Goal: Task Accomplishment & Management: Manage account settings

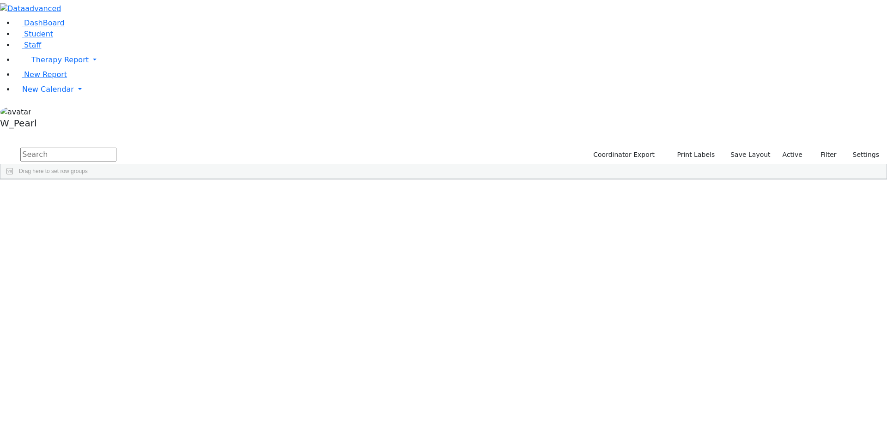
click at [116, 148] on input "text" at bounding box center [68, 155] width 96 height 14
type input "muller"
click at [118, 207] on div "Muller" at bounding box center [89, 213] width 58 height 13
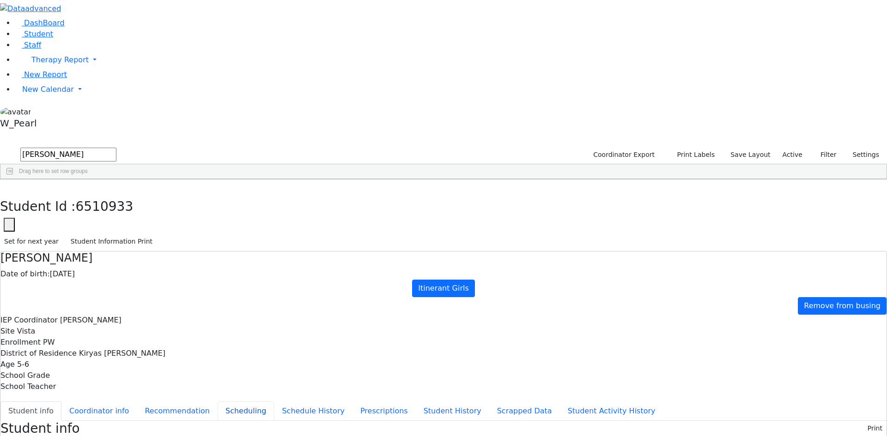
click at [227, 402] on button "Scheduling" at bounding box center [246, 411] width 56 height 19
click at [48, 94] on span "New Calendar" at bounding box center [48, 89] width 52 height 9
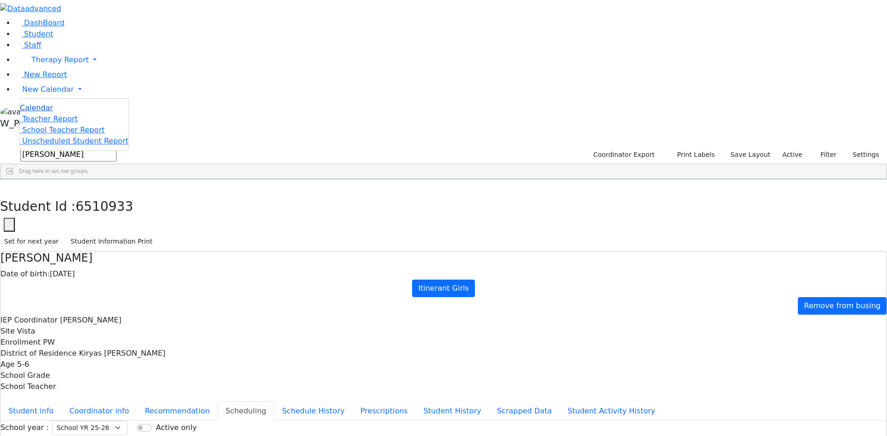
click at [48, 114] on link "Calendar" at bounding box center [36, 108] width 33 height 11
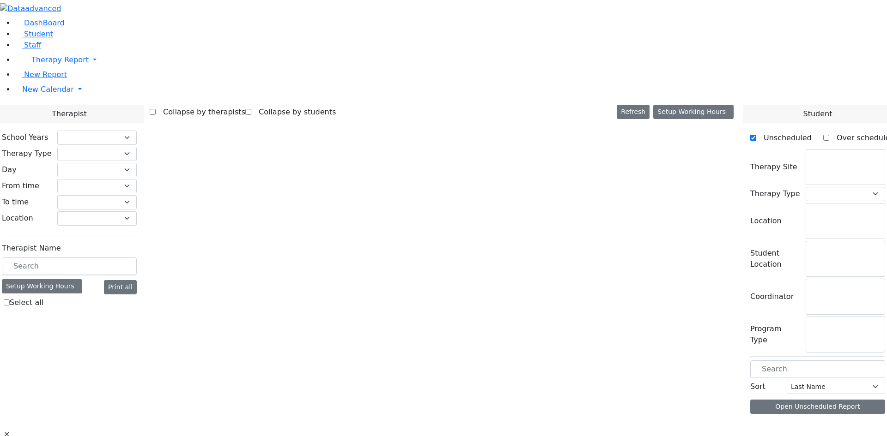
checkbox input "false"
select select "212"
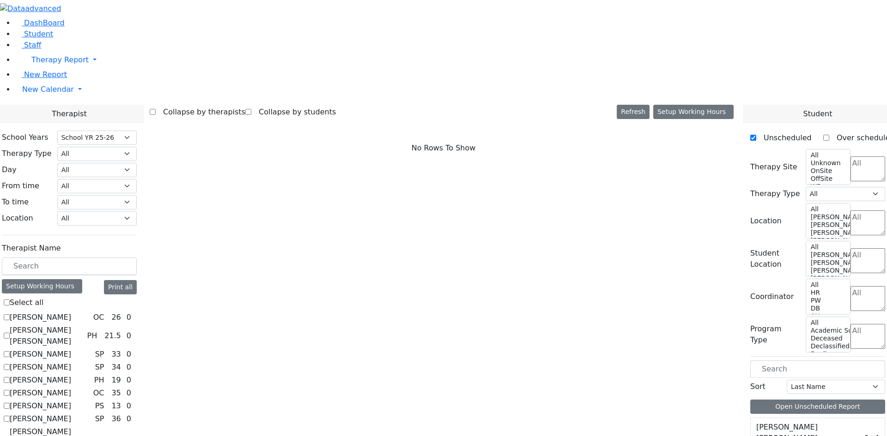
scroll to position [231, 0]
checkbox input "true"
select select "3"
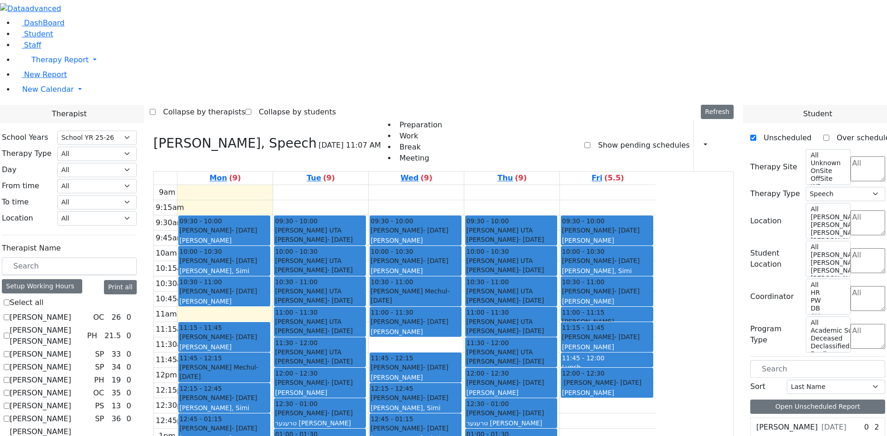
scroll to position [462, 0]
checkbox input "true"
select select
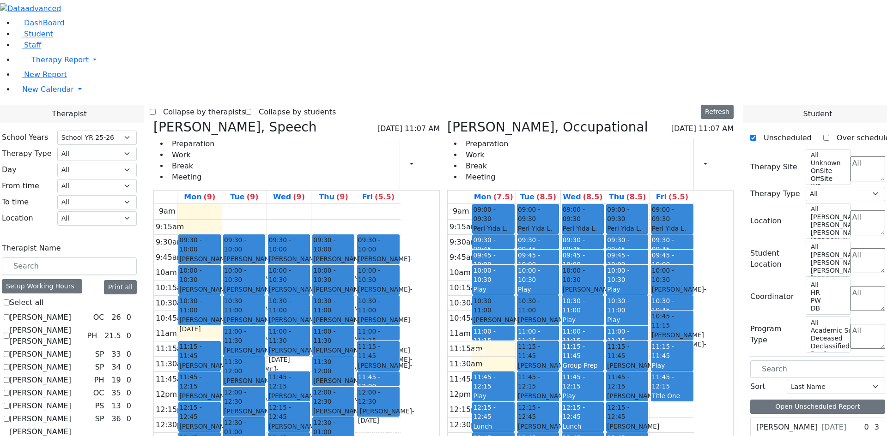
scroll to position [693, 0]
checkbox input "true"
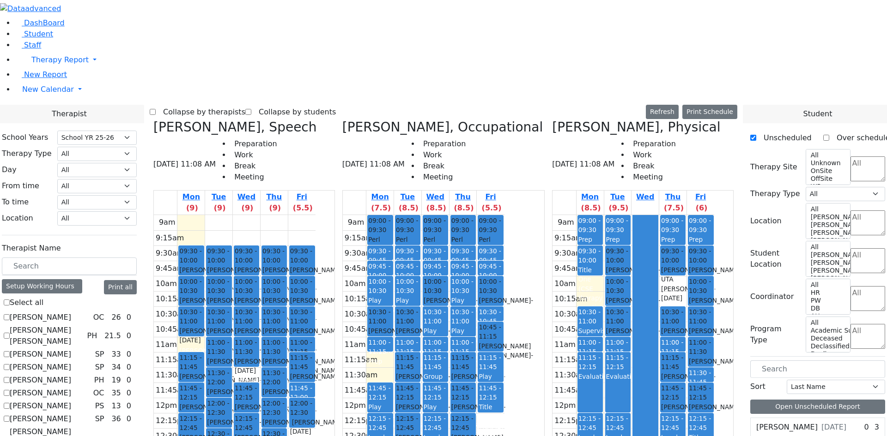
click at [245, 105] on label "Collapse by therapists" at bounding box center [201, 112] width 90 height 15
click at [156, 109] on input "Collapse by therapists" at bounding box center [153, 112] width 6 height 6
checkbox input "true"
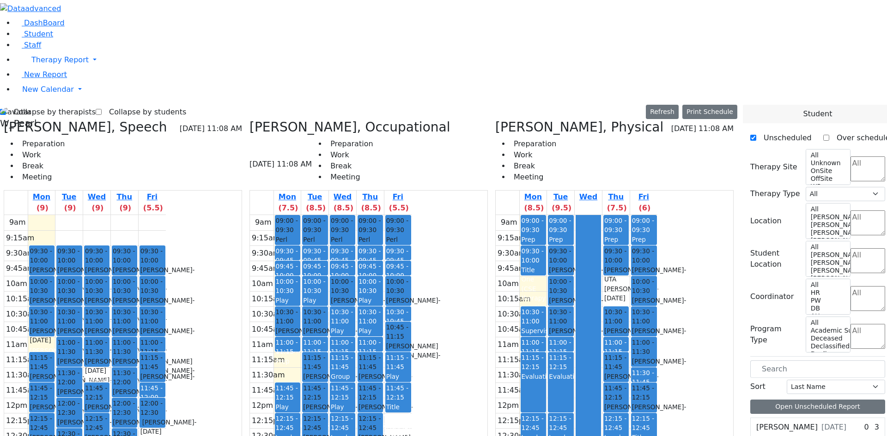
click at [150, 105] on label "Collapse by students" at bounding box center [144, 112] width 85 height 15
click at [102, 109] on input "Collapse by students" at bounding box center [99, 112] width 6 height 6
checkbox input "true"
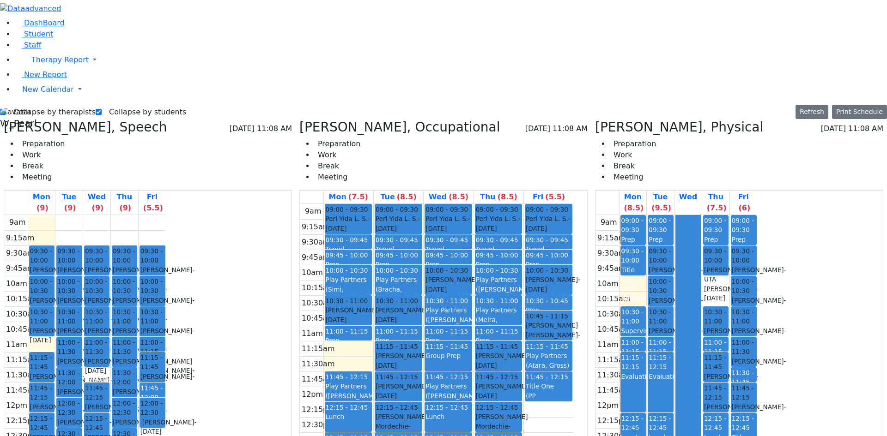
drag, startPoint x: 366, startPoint y: 318, endPoint x: 365, endPoint y: 326, distance: 7.9
click at [364, 330] on div "9am 9:15am 9:30am 9:45am 10am 10:15am 10:30am 10:45am 11am 11:15am 11:30am 11:4…" at bounding box center [437, 387] width 274 height 366
drag, startPoint x: 369, startPoint y: 319, endPoint x: 371, endPoint y: 327, distance: 8.2
click at [375, 204] on div "9am 9:15am 9:30am 9:45am 10am 10:15am 10:30am 10:45am 11am 11:15am 11:30am 11:4…" at bounding box center [437, 387] width 274 height 366
drag, startPoint x: 375, startPoint y: 202, endPoint x: 375, endPoint y: 211, distance: 9.2
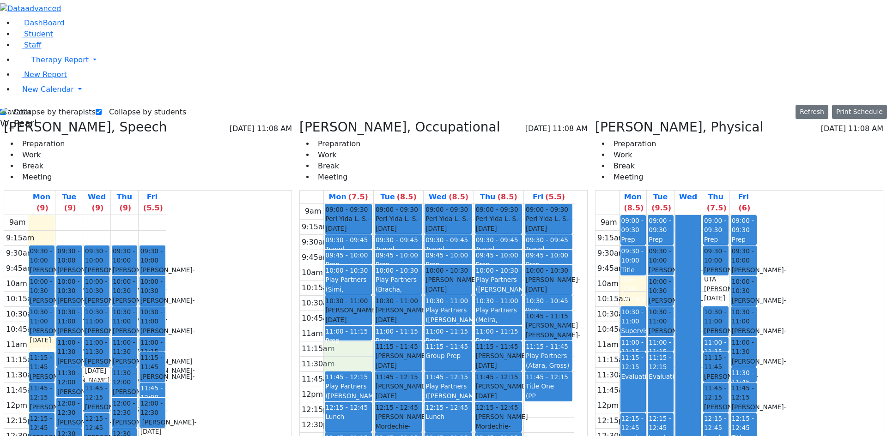
drag, startPoint x: 379, startPoint y: 198, endPoint x: 377, endPoint y: 209, distance: 11.3
drag, startPoint x: 377, startPoint y: 200, endPoint x: 377, endPoint y: 208, distance: 7.9
drag, startPoint x: 376, startPoint y: 212, endPoint x: 376, endPoint y: 199, distance: 12.9
drag, startPoint x: 732, startPoint y: 316, endPoint x: 741, endPoint y: 331, distance: 17.8
click at [700, 331] on div at bounding box center [688, 397] width 24 height 365
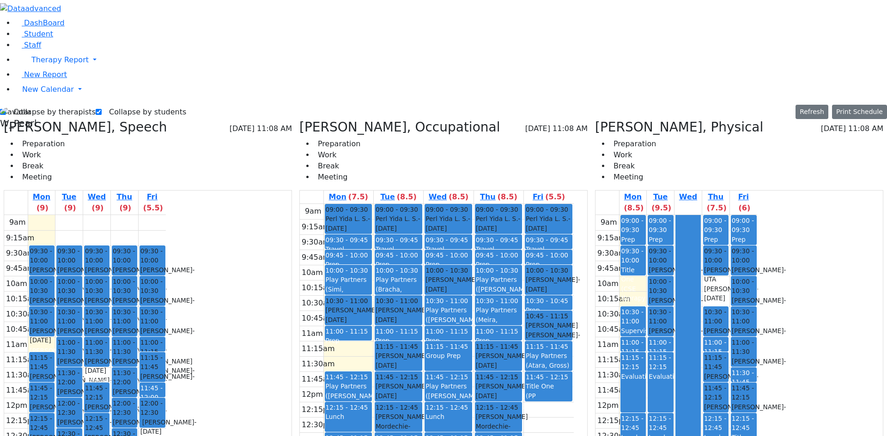
click at [362, 329] on div "9am 9:15am 9:30am 9:45am 10am 10:15am 10:30am 10:45am 11am 11:15am 11:30am 11:4…" at bounding box center [437, 387] width 274 height 366
click at [371, 336] on div "9am 9:15am 9:30am 9:45am 10am 10:15am 10:30am 10:45am 11am 11:15am 11:30am 11:4…" at bounding box center [437, 387] width 274 height 366
click at [356, 319] on div "9am 9:15am 9:30am 9:45am 10am 10:15am 10:30am 10:45am 11am 11:15am 11:30am 11:4…" at bounding box center [437, 387] width 274 height 366
drag, startPoint x: 358, startPoint y: 327, endPoint x: 360, endPoint y: 321, distance: 5.8
click at [820, 105] on button "Refresh" at bounding box center [811, 112] width 33 height 14
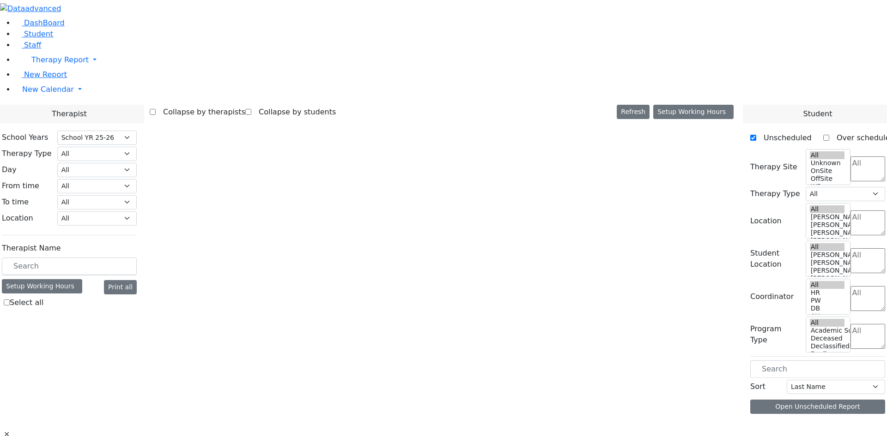
select select "212"
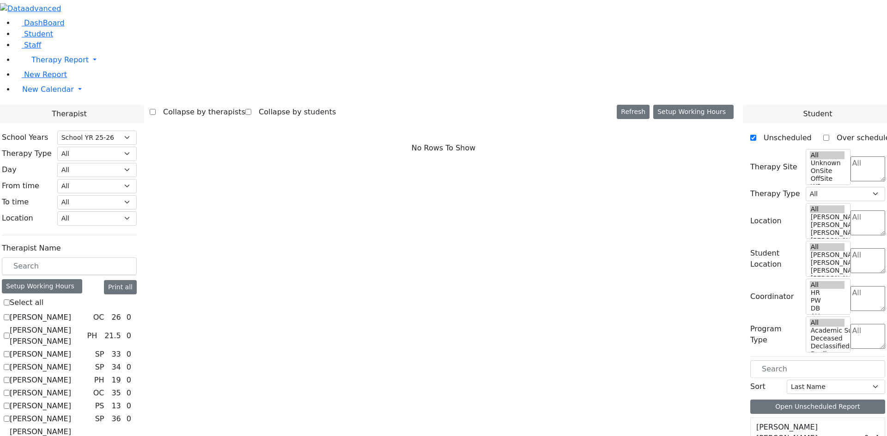
scroll to position [693, 0]
checkbox input "true"
select select "5"
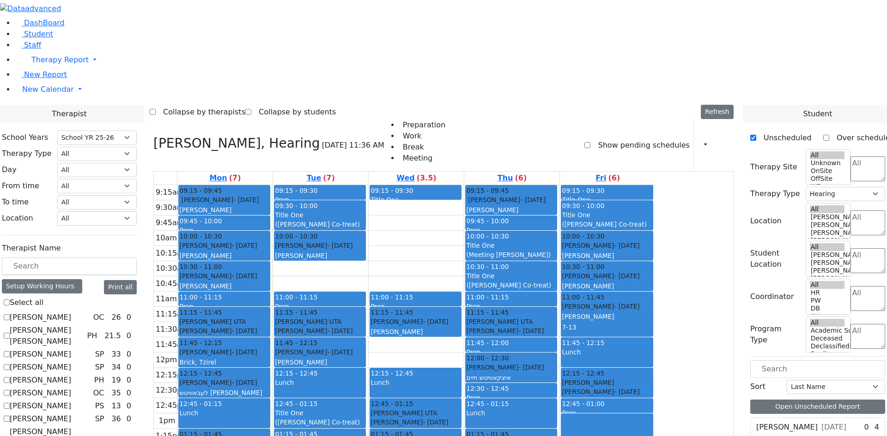
drag, startPoint x: 325, startPoint y: 345, endPoint x: 324, endPoint y: 354, distance: 9.7
click at [324, 354] on div "9:15am 9:30am 9:45am 10am 10:15am 10:30am 10:45am 11am 11:15am 11:30am 11:45am …" at bounding box center [405, 368] width 502 height 366
drag, startPoint x: 422, startPoint y: 144, endPoint x: 420, endPoint y: 152, distance: 7.6
click at [420, 185] on div "9:15am 9:30am 9:45am 10am 10:15am 10:30am 10:45am 11am 11:15am 11:30am 11:45am …" at bounding box center [405, 368] width 502 height 366
click at [471, 185] on div "9:15am 9:30am 9:45am 10am 10:15am 10:30am 10:45am 11am 11:15am 11:30am 11:45am …" at bounding box center [405, 368] width 502 height 366
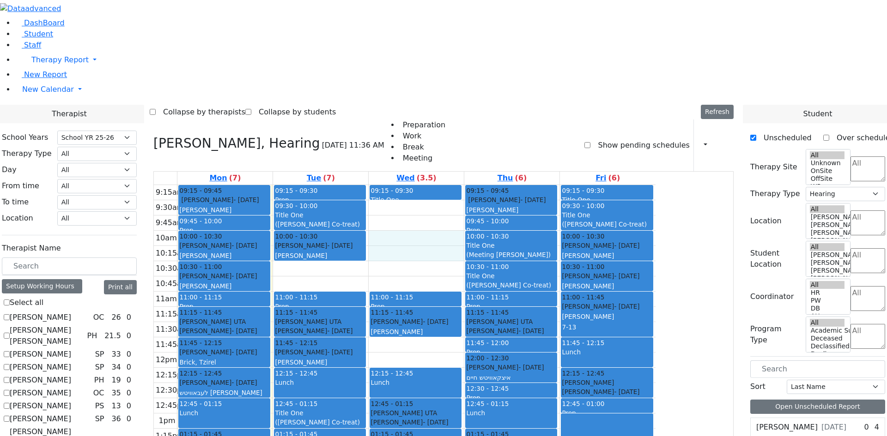
drag, startPoint x: 476, startPoint y: 109, endPoint x: 481, endPoint y: 121, distance: 12.4
click at [481, 185] on div "9:15am 9:30am 9:45am 10am 10:15am 10:30am 10:45am 11am 11:15am 11:30am 11:45am …" at bounding box center [405, 368] width 502 height 366
drag, startPoint x: 482, startPoint y: 76, endPoint x: 483, endPoint y: 88, distance: 12.0
click at [483, 185] on div "9:15am 9:30am 9:45am 10am 10:15am 10:30am 10:45am 11am 11:15am 11:30am 11:45am …" at bounding box center [405, 368] width 502 height 366
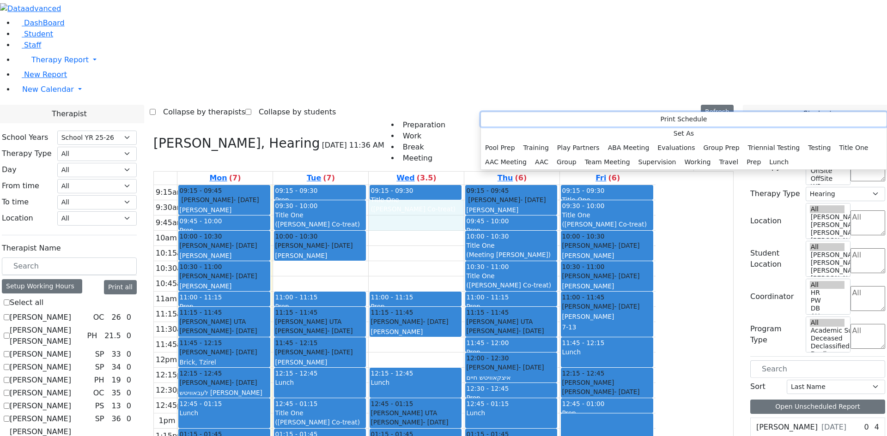
click at [497, 120] on button "Print Schedule" at bounding box center [684, 119] width 406 height 14
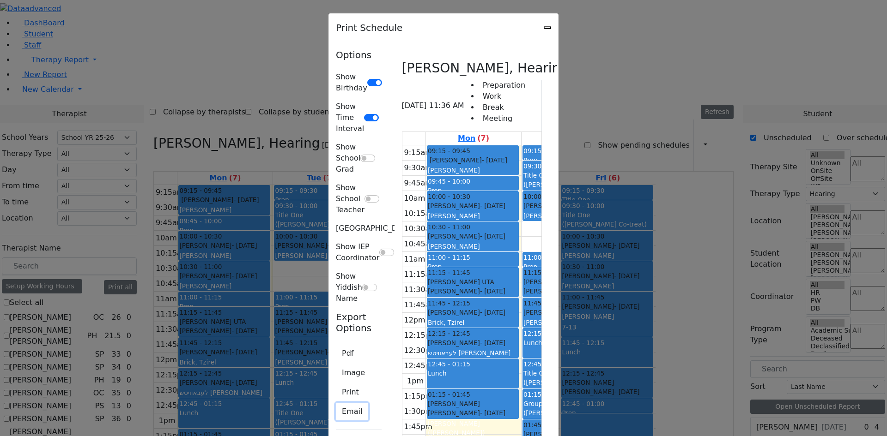
click at [336, 403] on button "Email" at bounding box center [352, 412] width 32 height 18
type textarea "This is schedule for Renzoni Rebecca"
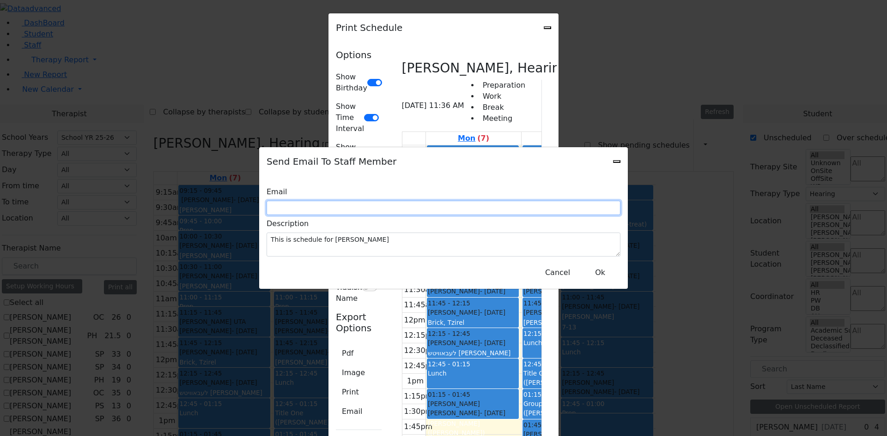
click at [385, 213] on input "text" at bounding box center [444, 208] width 354 height 14
type input "re"
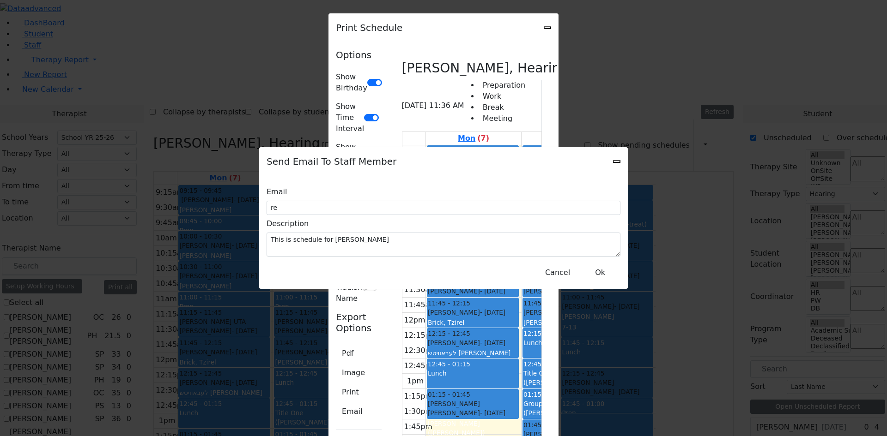
click at [612, 166] on div "Send Email To Staff Member" at bounding box center [443, 161] width 369 height 29
click at [617, 162] on icon "Close" at bounding box center [617, 162] width 0 height 0
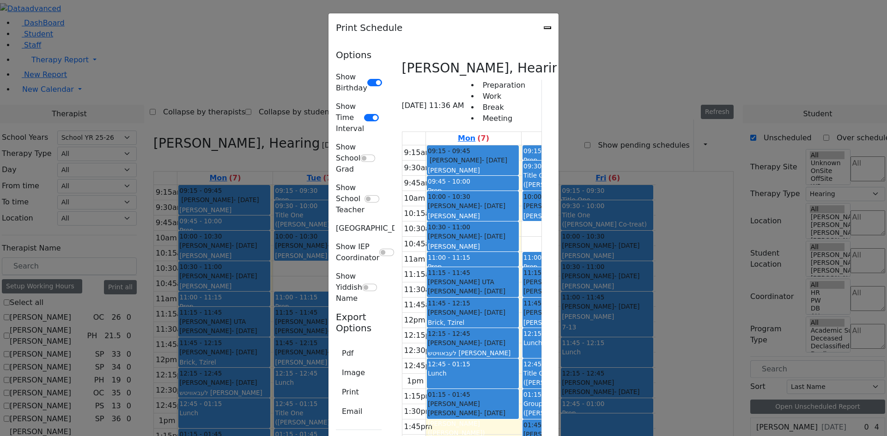
click at [336, 345] on div "Pdf Image Print Email" at bounding box center [359, 384] width 46 height 78
click at [336, 345] on button "Pdf" at bounding box center [348, 354] width 24 height 18
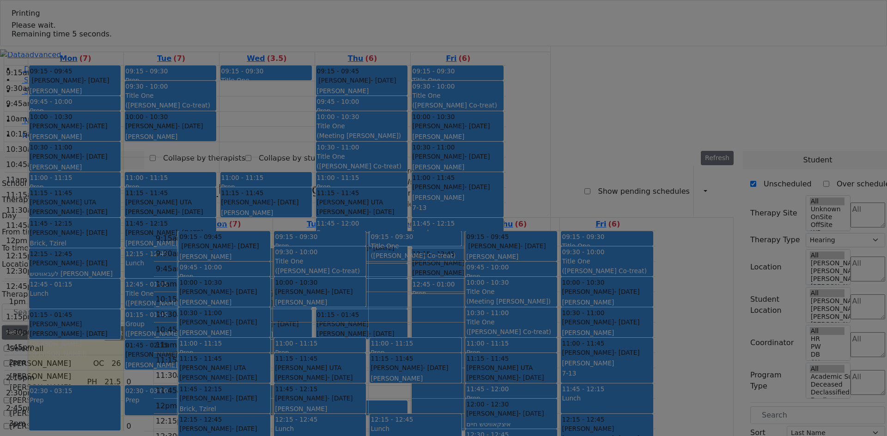
select select "212"
select select "5"
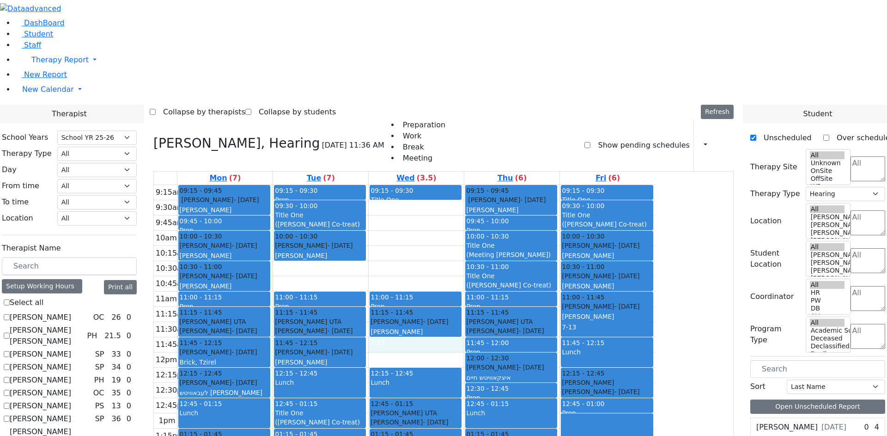
click at [503, 218] on div "9:15am 9:30am 9:45am 10am 10:15am 10:30am 10:45am 11am 11:15am 11:30am 11:45am …" at bounding box center [405, 368] width 502 height 366
drag, startPoint x: 487, startPoint y: 224, endPoint x: 486, endPoint y: 231, distance: 7.4
drag, startPoint x: 491, startPoint y: 226, endPoint x: 488, endPoint y: 238, distance: 11.9
drag, startPoint x: 487, startPoint y: 219, endPoint x: 487, endPoint y: 225, distance: 6.0
click at [487, 233] on div "9:15am 9:30am 9:45am 10am 10:15am 10:30am 10:45am 11am 11:15am 11:30am 11:45am …" at bounding box center [405, 368] width 502 height 366
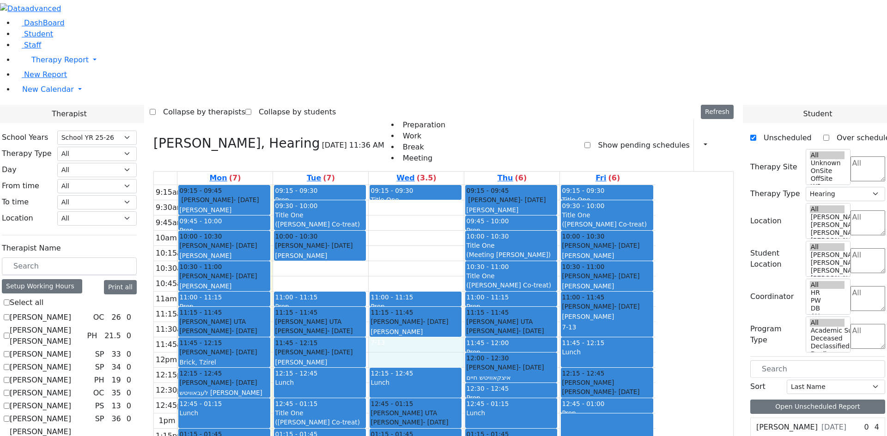
drag, startPoint x: 486, startPoint y: 222, endPoint x: 486, endPoint y: 227, distance: 5.1
drag, startPoint x: 488, startPoint y: 222, endPoint x: 488, endPoint y: 236, distance: 14.3
drag, startPoint x: 485, startPoint y: 222, endPoint x: 483, endPoint y: 234, distance: 12.2
drag, startPoint x: 484, startPoint y: 225, endPoint x: 484, endPoint y: 237, distance: 11.6
drag, startPoint x: 486, startPoint y: 218, endPoint x: 486, endPoint y: 226, distance: 7.9
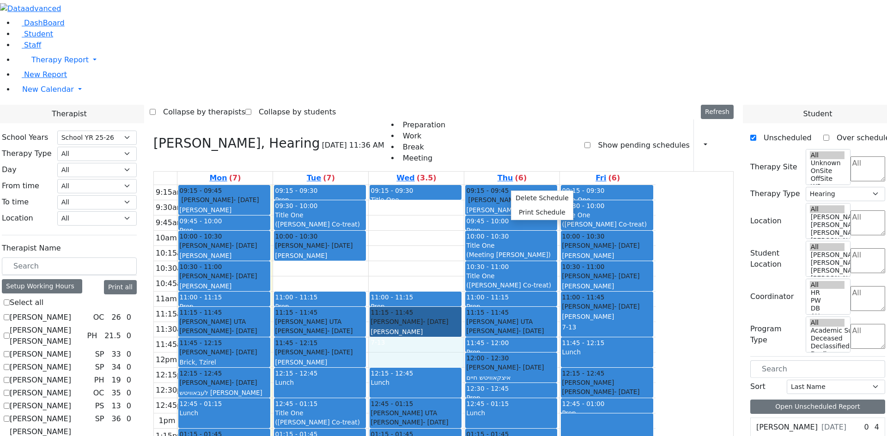
click at [490, 185] on div "9:15am 9:30am 9:45am 10am 10:15am 10:30am 10:45am 11am 11:15am 11:30am 11:45am …" at bounding box center [405, 368] width 502 height 366
click at [485, 220] on div "9:15am 9:30am 9:45am 10am 10:15am 10:30am 10:45am 11am 11:15am 11:30am 11:45am …" at bounding box center [405, 368] width 502 height 366
drag, startPoint x: 486, startPoint y: 217, endPoint x: 486, endPoint y: 227, distance: 10.2
drag, startPoint x: 481, startPoint y: 216, endPoint x: 483, endPoint y: 231, distance: 15.8
click at [461, 307] on link "11:15 - 11:45 Weberman Shaindy - 01/19/2013 Renzoni Rebecca 7-13" at bounding box center [416, 322] width 92 height 30
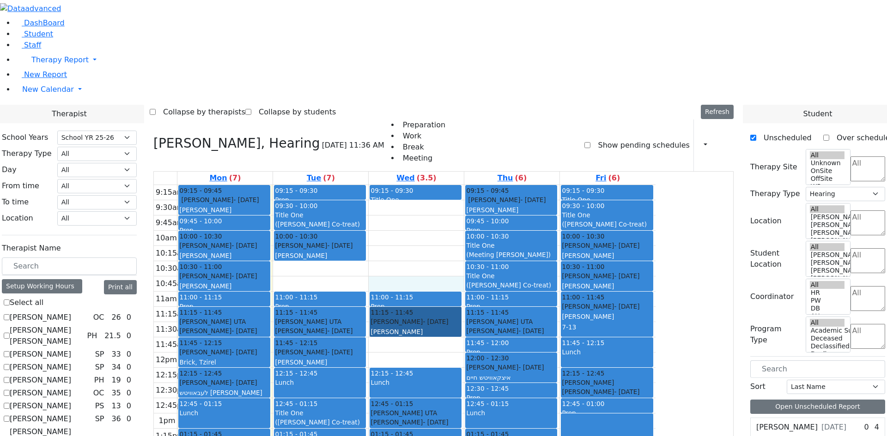
click at [506, 185] on div "9:15am 9:30am 9:45am 10am 10:15am 10:30am 10:45am 11am 11:15am 11:30am 11:45am …" at bounding box center [405, 368] width 502 height 366
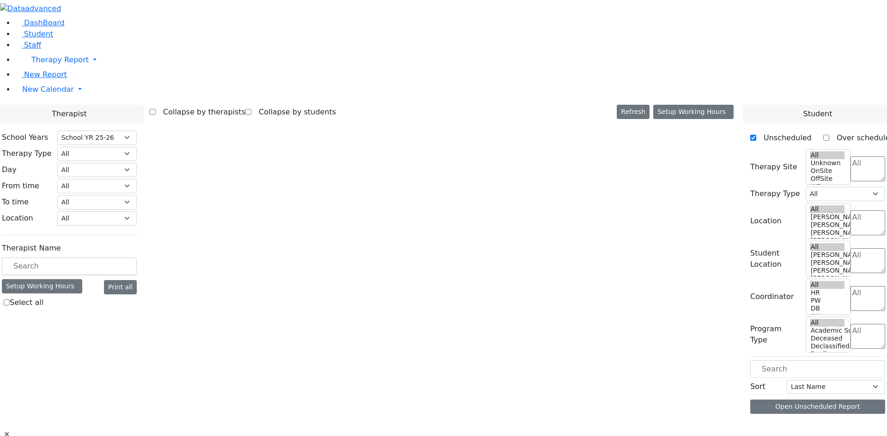
select select "212"
select select "5"
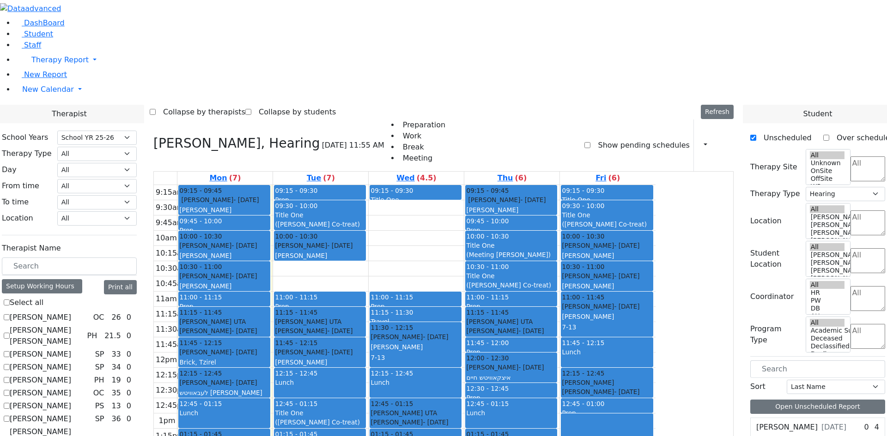
click at [482, 185] on div "9:15am 9:30am 9:45am 10am 10:15am 10:30am 10:45am 11am 11:15am 11:30am 11:45am …" at bounding box center [405, 368] width 502 height 366
drag, startPoint x: 423, startPoint y: 144, endPoint x: 424, endPoint y: 152, distance: 8.9
click at [424, 185] on div "9:15am 9:30am 9:45am 10am 10:15am 10:30am 10:45am 11am 11:15am 11:30am 11:45am …" at bounding box center [405, 368] width 502 height 366
drag, startPoint x: 471, startPoint y: 144, endPoint x: 470, endPoint y: 156, distance: 12.5
click at [470, 185] on div "9:15am 9:30am 9:45am 10am 10:15am 10:30am 10:45am 11am 11:15am 11:30am 11:45am …" at bounding box center [405, 368] width 502 height 366
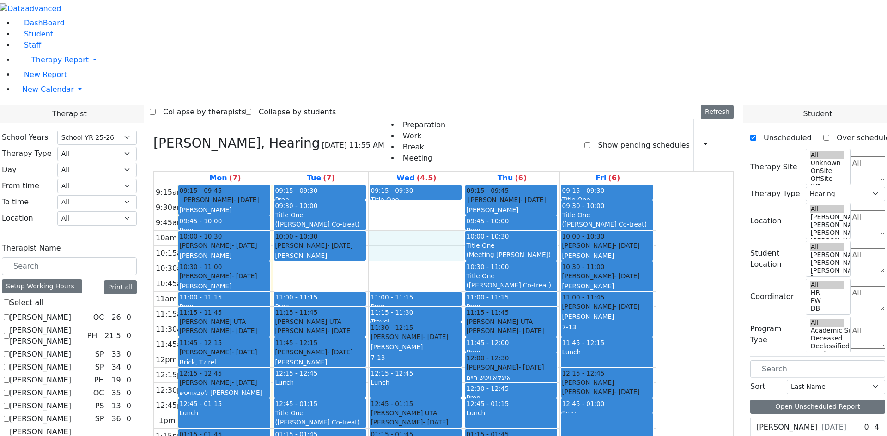
drag, startPoint x: 476, startPoint y: 113, endPoint x: 478, endPoint y: 121, distance: 9.0
click at [478, 185] on div "9:15am 9:30am 9:45am 10am 10:15am 10:30am 10:45am 11am 11:15am 11:30am 11:45am …" at bounding box center [405, 368] width 502 height 366
drag, startPoint x: 455, startPoint y: 145, endPoint x: 473, endPoint y: 141, distance: 18.8
click at [455, 185] on div "9:15am 9:30am 9:45am 10am 10:15am 10:30am 10:45am 11am 11:15am 11:30am 11:45am …" at bounding box center [405, 368] width 502 height 366
drag, startPoint x: 473, startPoint y: 141, endPoint x: 470, endPoint y: 157, distance: 16.0
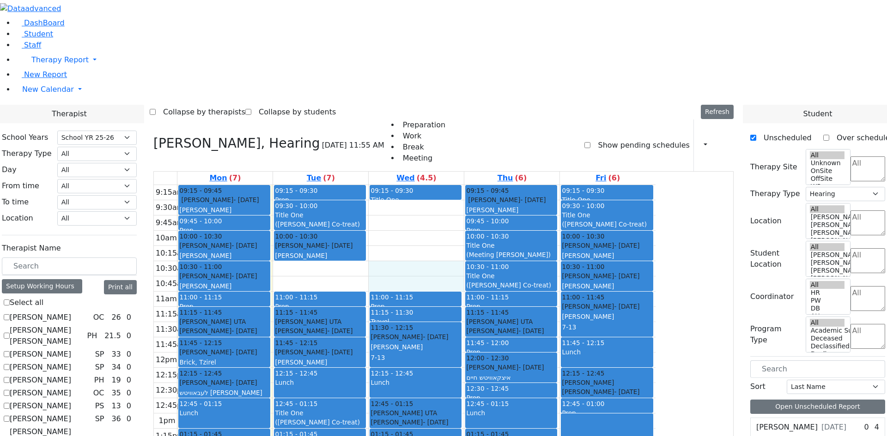
click at [470, 185] on div "9:15am 9:30am 9:45am 10am 10:15am 10:30am 10:45am 11am 11:15am 11:30am 11:45am …" at bounding box center [405, 368] width 502 height 366
drag, startPoint x: 451, startPoint y: 146, endPoint x: 450, endPoint y: 157, distance: 10.7
click at [450, 185] on div "9:15am 9:30am 9:45am 10am 10:15am 10:30am 10:45am 11am 11:15am 11:30am 11:45am …" at bounding box center [405, 368] width 502 height 366
drag, startPoint x: 470, startPoint y: 150, endPoint x: 470, endPoint y: 164, distance: 14.3
click at [470, 185] on div "9:15am 9:30am 9:45am 10am 10:15am 10:30am 10:45am 11am 11:15am 11:30am 11:45am …" at bounding box center [405, 368] width 502 height 366
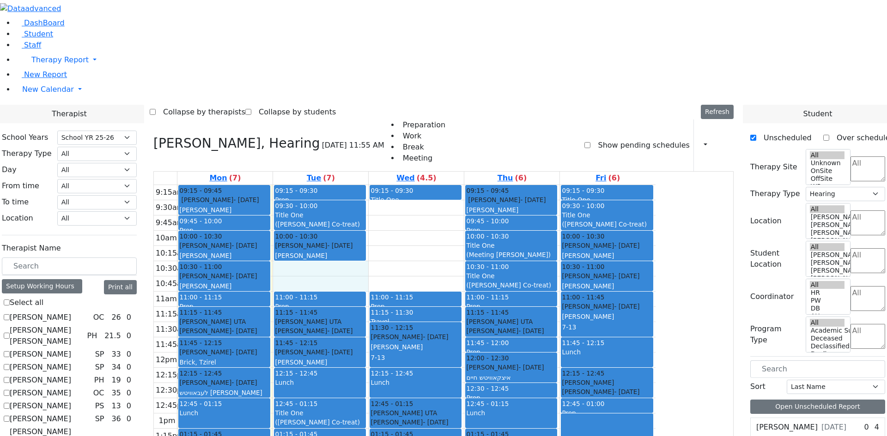
drag, startPoint x: 451, startPoint y: 145, endPoint x: 482, endPoint y: 137, distance: 31.5
click at [451, 185] on div "9:15am 9:30am 9:45am 10am 10:15am 10:30am 10:45am 11am 11:15am 11:30am 11:45am …" at bounding box center [405, 368] width 502 height 366
drag, startPoint x: 481, startPoint y: 139, endPoint x: 479, endPoint y: 154, distance: 14.5
click at [479, 185] on div "9:15am 9:30am 9:45am 10am 10:15am 10:30am 10:45am 11am 11:15am 11:30am 11:45am …" at bounding box center [405, 368] width 502 height 366
drag, startPoint x: 443, startPoint y: 145, endPoint x: 469, endPoint y: 141, distance: 25.7
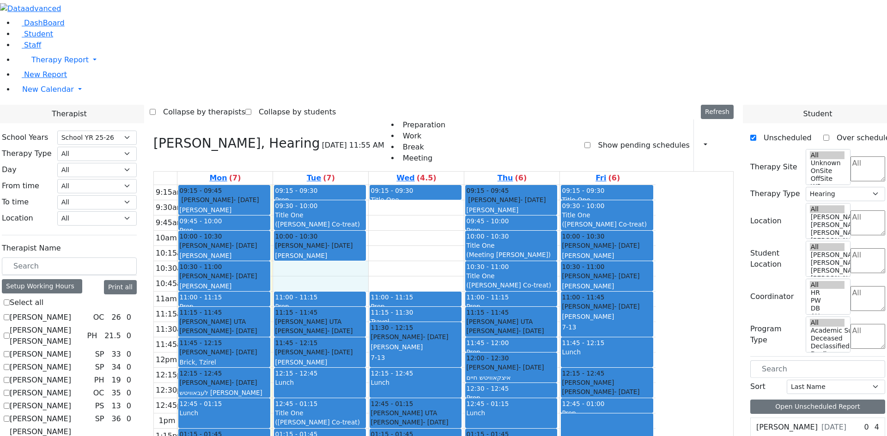
click at [450, 185] on div "9:15am 9:30am 9:45am 10am 10:15am 10:30am 10:45am 11am 11:15am 11:30am 11:45am …" at bounding box center [405, 368] width 502 height 366
drag, startPoint x: 469, startPoint y: 141, endPoint x: 469, endPoint y: 151, distance: 9.2
click at [469, 185] on div "9:15am 9:30am 9:45am 10am 10:15am 10:30am 10:45am 11am 11:15am 11:30am 11:45am …" at bounding box center [405, 368] width 502 height 366
click at [452, 185] on div "9:15am 9:30am 9:45am 10am 10:15am 10:30am 10:45am 11am 11:15am 11:30am 11:45am …" at bounding box center [405, 368] width 502 height 366
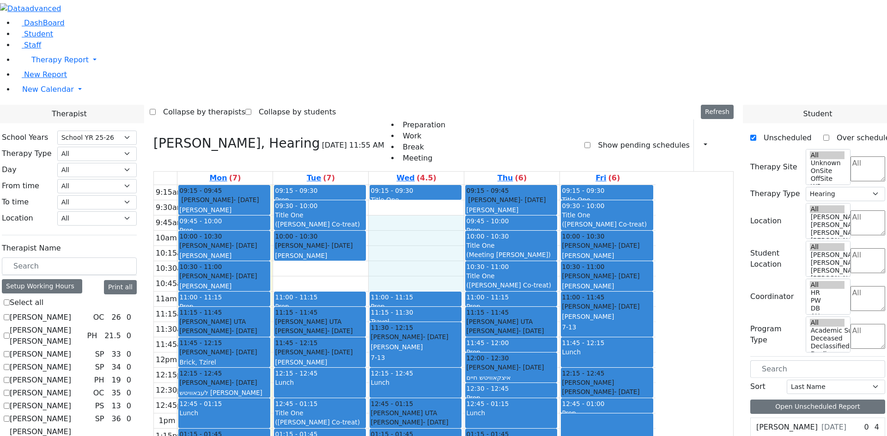
drag, startPoint x: 503, startPoint y: 91, endPoint x: 473, endPoint y: 154, distance: 69.0
click at [473, 185] on div "9:15am 9:30am 9:45am 10am 10:15am 10:30am 10:45am 11am 11:15am 11:30am 11:45am …" at bounding box center [405, 368] width 502 height 366
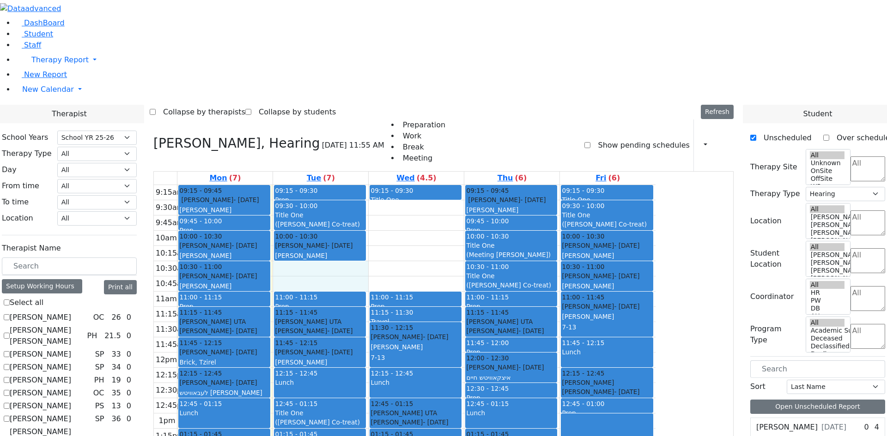
drag, startPoint x: 423, startPoint y: 142, endPoint x: 478, endPoint y: 115, distance: 61.1
click at [434, 185] on div "9:15am 9:30am 9:45am 10am 10:15am 10:30am 10:45am 11am 11:15am 11:30am 11:45am …" at bounding box center [405, 368] width 502 height 366
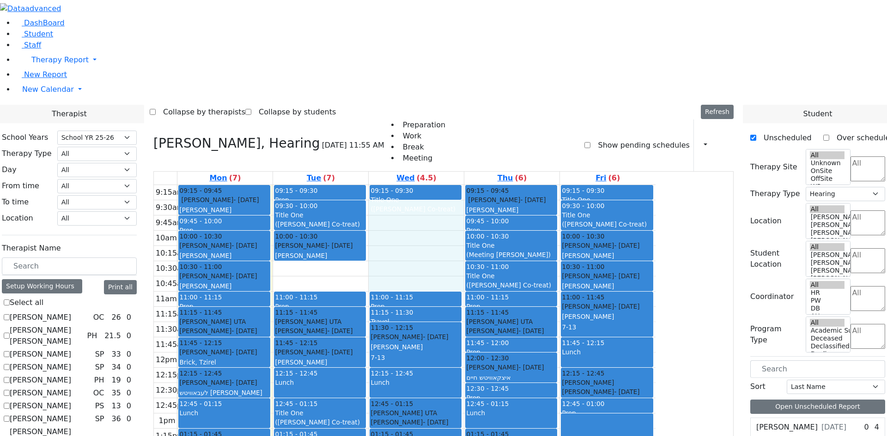
drag, startPoint x: 486, startPoint y: 80, endPoint x: 480, endPoint y: 152, distance: 72.3
click at [480, 185] on div "9:15am 9:30am 9:45am 10am 10:15am 10:30am 10:45am 11am 11:15am 11:30am 11:45am …" at bounding box center [405, 368] width 502 height 366
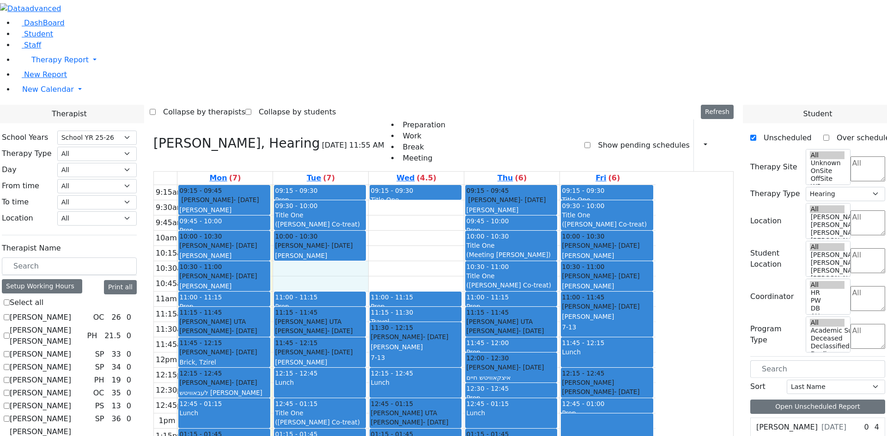
drag, startPoint x: 456, startPoint y: 145, endPoint x: 455, endPoint y: 150, distance: 5.3
click at [455, 185] on div "9:15am 9:30am 9:45am 10am 10:15am 10:30am 10:45am 11am 11:15am 11:30am 11:45am …" at bounding box center [405, 368] width 502 height 366
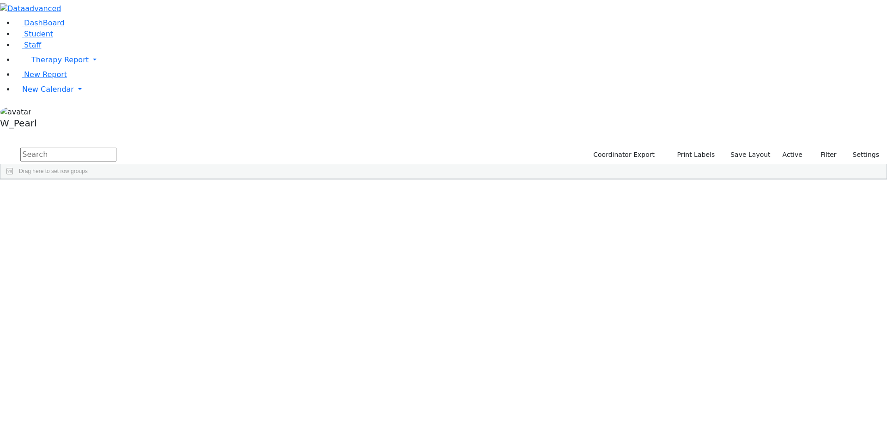
click at [116, 148] on input "text" at bounding box center [68, 155] width 96 height 14
type input "[PERSON_NAME]"
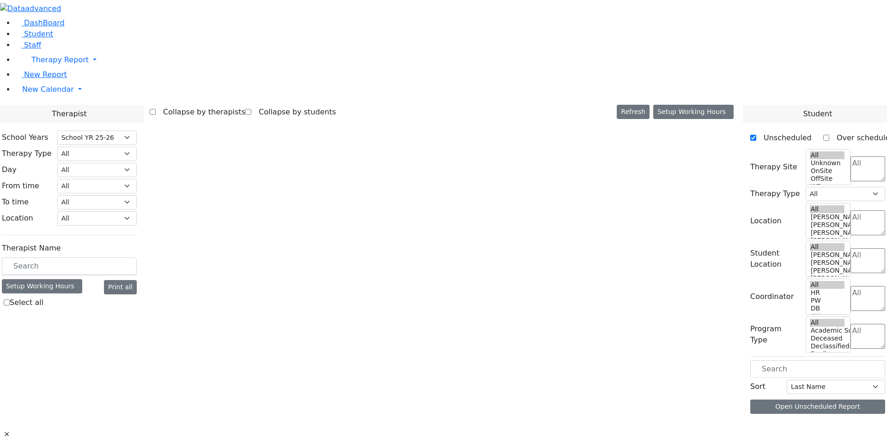
select select "212"
select select "5"
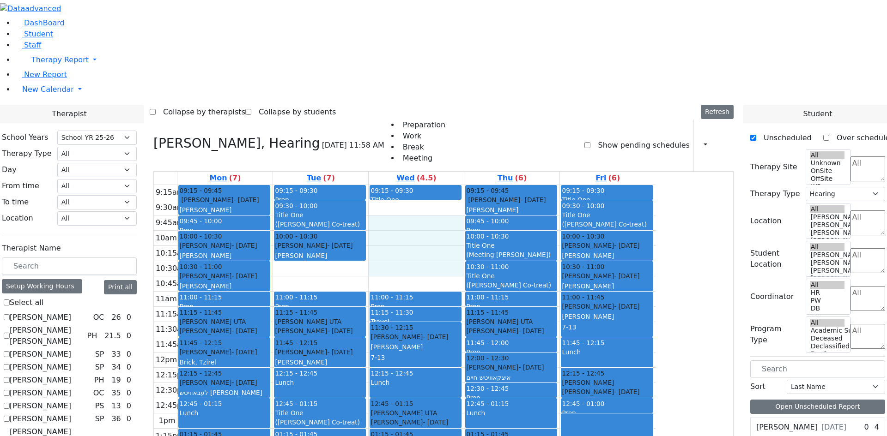
drag, startPoint x: 508, startPoint y: 98, endPoint x: 504, endPoint y: 141, distance: 43.6
click at [504, 185] on div "9:15am 9:30am 9:45am 10am 10:15am 10:30am 10:45am 11am 11:15am 11:30am 11:45am …" at bounding box center [405, 368] width 502 height 366
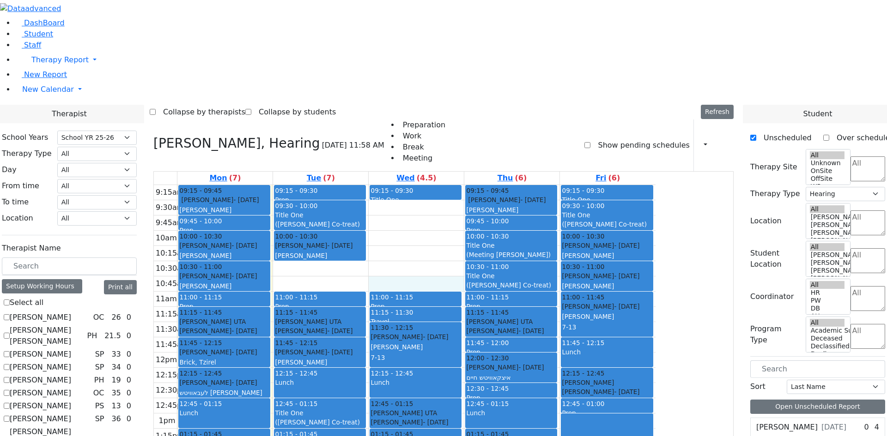
click at [497, 185] on div "9:15am 9:30am 9:45am 10am 10:15am 10:30am 10:45am 11am 11:15am 11:30am 11:45am …" at bounding box center [405, 368] width 502 height 366
drag, startPoint x: 448, startPoint y: 156, endPoint x: 448, endPoint y: 139, distance: 16.6
click at [448, 185] on div "9:15am 9:30am 9:45am 10am 10:15am 10:30am 10:45am 11am 11:15am 11:30am 11:45am …" at bounding box center [405, 368] width 502 height 366
click at [273, 217] on div "09:15 - 09:45 [PERSON_NAME] - [DATE] [PERSON_NAME] 09:45 - 10:00 Prep 10:00 - 1…" at bounding box center [224, 368] width 95 height 366
drag, startPoint x: 401, startPoint y: 143, endPoint x: 442, endPoint y: 128, distance: 43.7
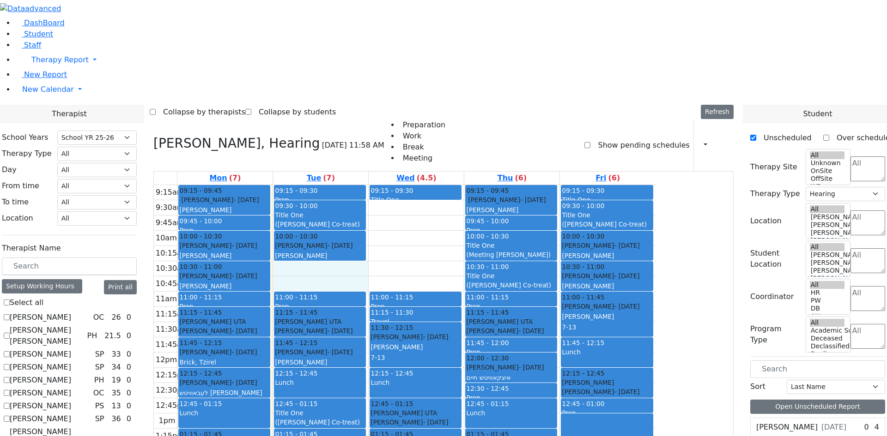
click at [404, 185] on div "9:15am 9:30am 9:45am 10am 10:15am 10:30am 10:45am 11am 11:15am 11:30am 11:45am …" at bounding box center [405, 368] width 502 height 366
click at [470, 185] on div "9:15am 9:30am 9:45am 10am 10:15am 10:30am 10:45am 11am 11:15am 11:30am 11:45am …" at bounding box center [405, 368] width 502 height 366
drag, startPoint x: 477, startPoint y: 109, endPoint x: 478, endPoint y: 118, distance: 8.8
click at [478, 185] on div "9:15am 9:30am 9:45am 10am 10:15am 10:30am 10:45am 11am 11:15am 11:30am 11:45am …" at bounding box center [405, 368] width 502 height 366
drag, startPoint x: 476, startPoint y: 81, endPoint x: 476, endPoint y: 88, distance: 7.4
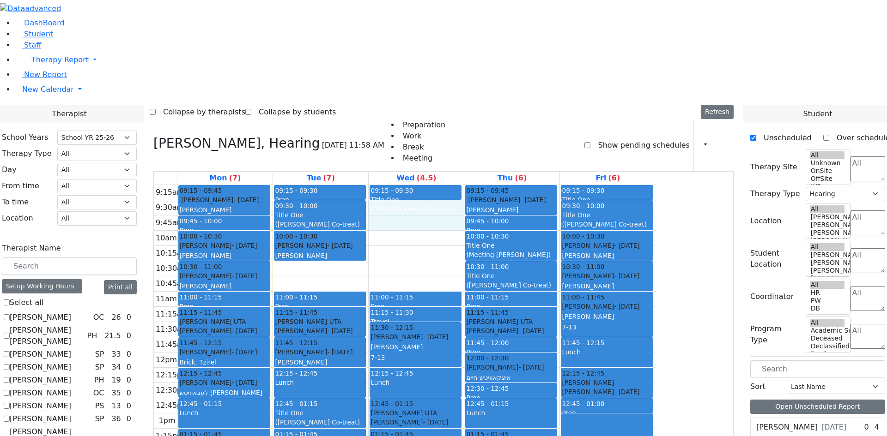
click at [475, 185] on div "9:15am 9:30am 9:45am 10am 10:15am 10:30am 10:45am 11am 11:15am 11:30am 11:45am …" at bounding box center [405, 368] width 502 height 366
drag, startPoint x: 473, startPoint y: 114, endPoint x: 473, endPoint y: 123, distance: 9.7
click at [473, 185] on div "9:15am 9:30am 9:45am 10am 10:15am 10:30am 10:45am 11am 11:15am 11:30am 11:45am …" at bounding box center [405, 368] width 502 height 366
drag, startPoint x: 470, startPoint y: 151, endPoint x: 470, endPoint y: 142, distance: 8.8
click at [470, 185] on div "9:15am 9:30am 9:45am 10am 10:15am 10:30am 10:45am 11am 11:15am 11:30am 11:45am …" at bounding box center [405, 368] width 502 height 366
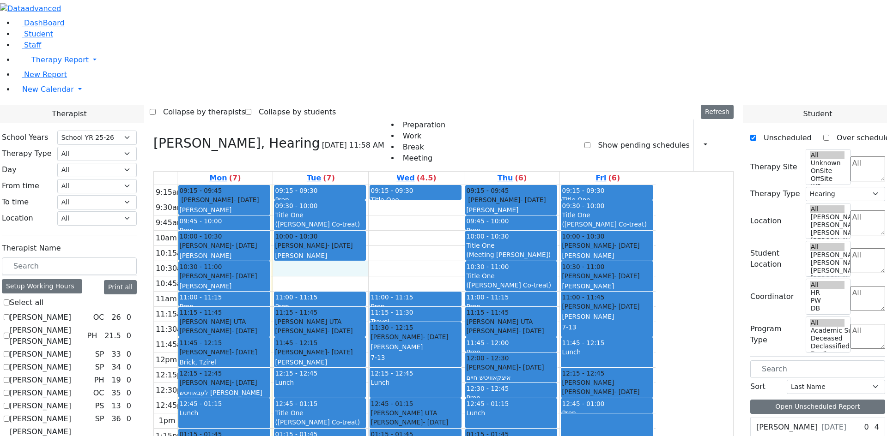
click at [438, 185] on div "9:15am 9:30am 9:45am 10am 10:15am 10:30am 10:45am 11am 11:15am 11:30am 11:45am …" at bounding box center [405, 368] width 502 height 366
drag, startPoint x: 446, startPoint y: 146, endPoint x: 456, endPoint y: 140, distance: 12.0
drag, startPoint x: 459, startPoint y: 139, endPoint x: 469, endPoint y: 128, distance: 15.7
click at [463, 185] on div "9:15am 9:30am 9:45am 10am 10:15am 10:30am 10:45am 11am 11:15am 11:30am 11:45am …" at bounding box center [405, 368] width 502 height 366
drag, startPoint x: 473, startPoint y: 107, endPoint x: 474, endPoint y: 122, distance: 15.4
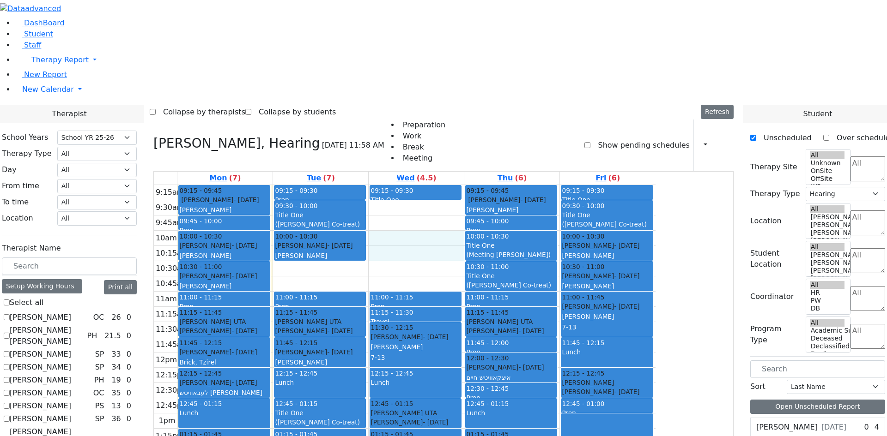
click at [474, 185] on div "9:15am 9:30am 9:45am 10am 10:15am 10:30am 10:45am 11am 11:15am 11:30am 11:45am …" at bounding box center [405, 368] width 502 height 366
drag, startPoint x: 474, startPoint y: 85, endPoint x: 461, endPoint y: 102, distance: 21.4
click at [475, 185] on div "9:15am 9:30am 9:45am 10am 10:15am 10:30am 10:45am 11am 11:15am 11:30am 11:45am …" at bounding box center [405, 368] width 502 height 366
drag, startPoint x: 468, startPoint y: 111, endPoint x: 470, endPoint y: 127, distance: 15.8
click at [469, 185] on div "9:15am 9:30am 9:45am 10am 10:15am 10:30am 10:45am 11am 11:15am 11:30am 11:45am …" at bounding box center [405, 368] width 502 height 366
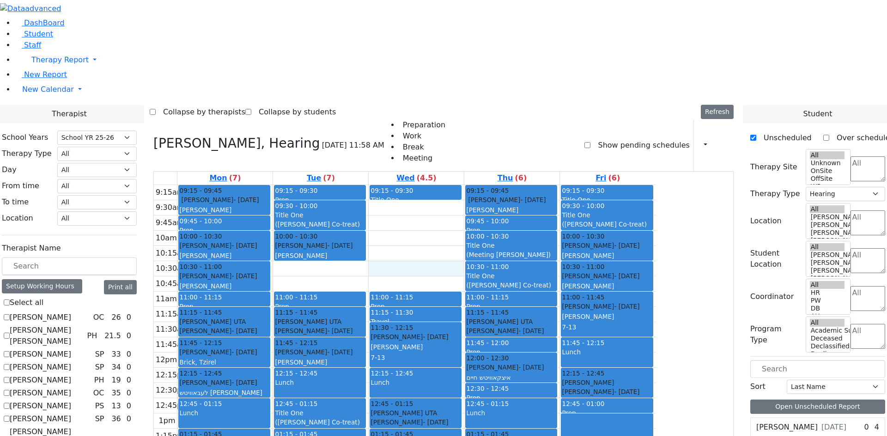
click at [475, 185] on div "9:15am 9:30am 9:45am 10am 10:15am 10:30am 10:45am 11am 11:15am 11:30am 11:45am …" at bounding box center [405, 368] width 502 height 366
click at [453, 185] on div "9:15am 9:30am 9:45am 10am 10:15am 10:30am 10:45am 11am 11:15am 11:30am 11:45am …" at bounding box center [405, 368] width 502 height 366
click at [467, 185] on div "9:15am 9:30am 9:45am 10am 10:15am 10:30am 10:45am 11am 11:15am 11:30am 11:45am …" at bounding box center [405, 368] width 502 height 366
click at [452, 185] on div "9:15am 9:30am 9:45am 10am 10:15am 10:30am 10:45am 11am 11:15am 11:30am 11:45am …" at bounding box center [405, 368] width 502 height 366
drag, startPoint x: 464, startPoint y: 143, endPoint x: 452, endPoint y: 145, distance: 11.8
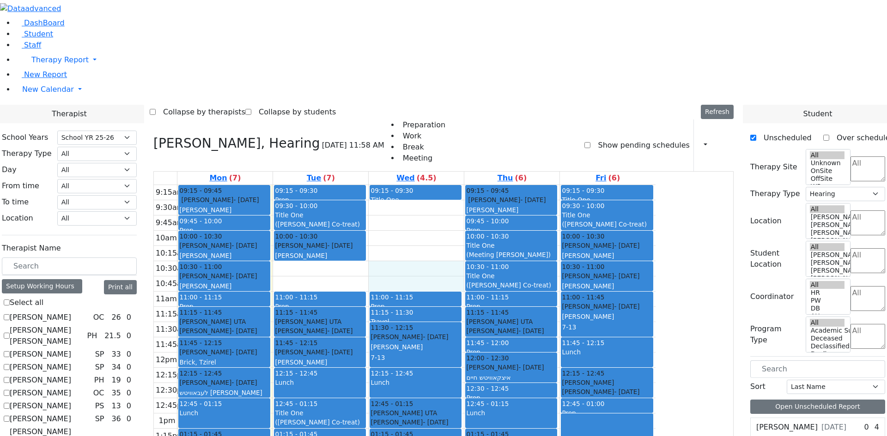
click at [463, 185] on div "9:15am 9:30am 9:45am 10am 10:15am 10:30am 10:45am 11am 11:15am 11:30am 11:45am …" at bounding box center [405, 368] width 502 height 366
drag, startPoint x: 449, startPoint y: 143, endPoint x: 460, endPoint y: 139, distance: 12.3
click at [452, 185] on div "9:15am 9:30am 9:45am 10am 10:15am 10:30am 10:45am 11am 11:15am 11:30am 11:45am …" at bounding box center [405, 368] width 502 height 366
click at [463, 185] on div "9:15am 9:30am 9:45am 10am 10:15am 10:30am 10:45am 11am 11:15am 11:30am 11:45am …" at bounding box center [405, 368] width 502 height 366
drag, startPoint x: 465, startPoint y: 123, endPoint x: 464, endPoint y: 112, distance: 11.1
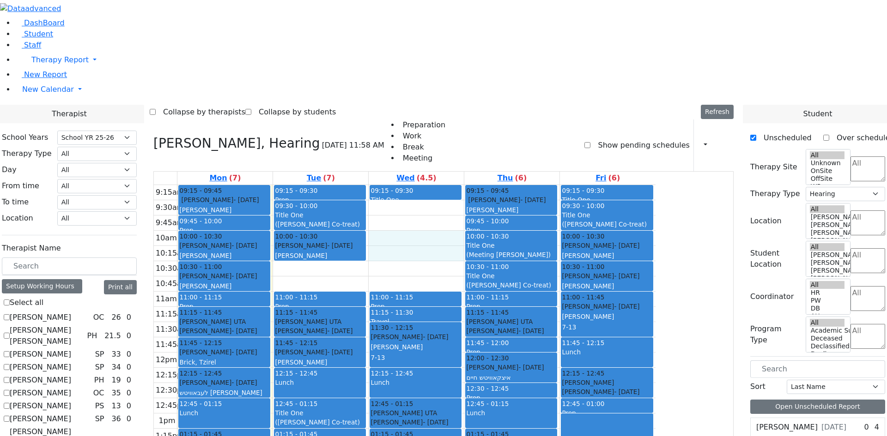
click at [464, 185] on div "9:15am 9:30am 9:45am 10am 10:15am 10:30am 10:45am 11am 11:15am 11:30am 11:45am …" at bounding box center [405, 368] width 502 height 366
click at [465, 185] on div "9:15am 9:30am 9:45am 10am 10:15am 10:30am 10:45am 11am 11:15am 11:30am 11:45am …" at bounding box center [405, 368] width 502 height 366
drag, startPoint x: 469, startPoint y: 119, endPoint x: 470, endPoint y: 124, distance: 5.6
click at [470, 185] on div "9:15am 9:30am 9:45am 10am 10:15am 10:30am 10:45am 11am 11:15am 11:30am 11:45am …" at bounding box center [405, 368] width 502 height 366
drag, startPoint x: 472, startPoint y: 114, endPoint x: 473, endPoint y: 119, distance: 5.2
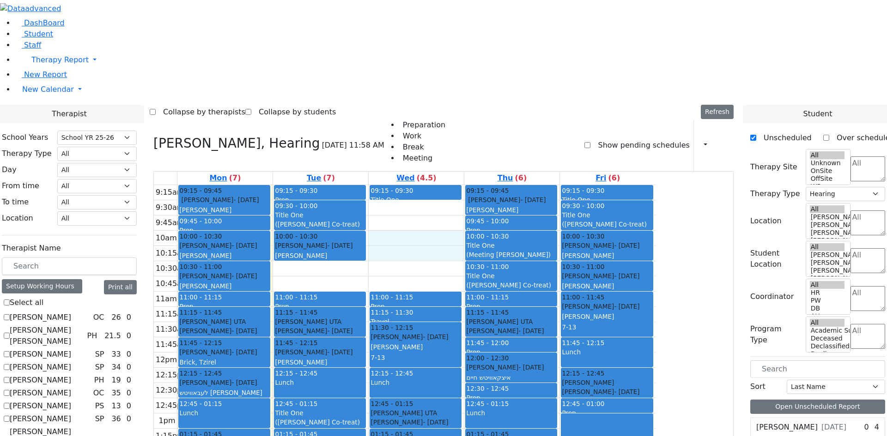
click at [473, 185] on div "9:15am 9:30am 9:45am 10am 10:15am 10:30am 10:45am 11am 11:15am 11:30am 11:45am …" at bounding box center [405, 368] width 502 height 366
drag, startPoint x: 473, startPoint y: 136, endPoint x: 473, endPoint y: 151, distance: 15.3
click at [473, 185] on div "9:15am 9:30am 9:45am 10am 10:15am 10:30am 10:45am 11am 11:15am 11:30am 11:45am …" at bounding box center [405, 368] width 502 height 366
drag, startPoint x: 449, startPoint y: 145, endPoint x: 459, endPoint y: 148, distance: 10.0
click at [452, 185] on div "9:15am 9:30am 9:45am 10am 10:15am 10:30am 10:45am 11am 11:15am 11:30am 11:45am …" at bounding box center [405, 368] width 502 height 366
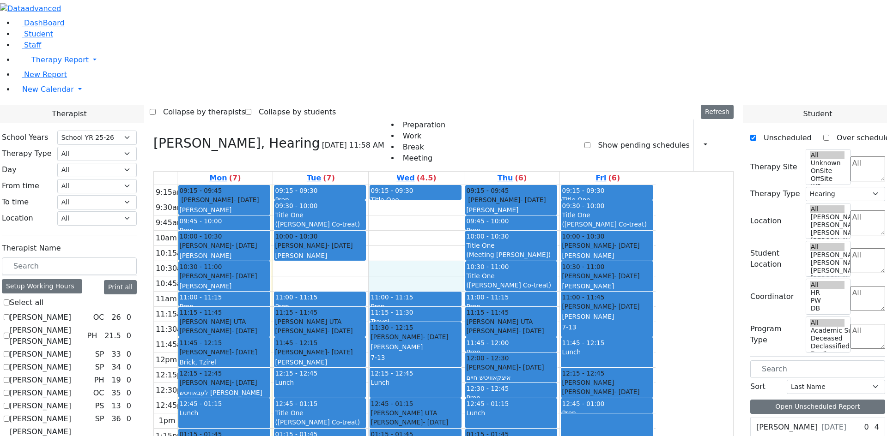
drag, startPoint x: 461, startPoint y: 141, endPoint x: 451, endPoint y: 146, distance: 10.9
click at [465, 185] on div "9:15am 9:30am 9:45am 10am 10:15am 10:30am 10:45am 11am 11:15am 11:30am 11:45am …" at bounding box center [405, 368] width 502 height 366
drag, startPoint x: 449, startPoint y: 144, endPoint x: 460, endPoint y: 139, distance: 11.8
click at [452, 185] on div "9:15am 9:30am 9:45am 10am 10:15am 10:30am 10:45am 11am 11:15am 11:30am 11:45am …" at bounding box center [405, 368] width 502 height 366
click at [461, 185] on div "9:15am 9:30am 9:45am 10am 10:15am 10:30am 10:45am 11am 11:15am 11:30am 11:45am …" at bounding box center [405, 368] width 502 height 366
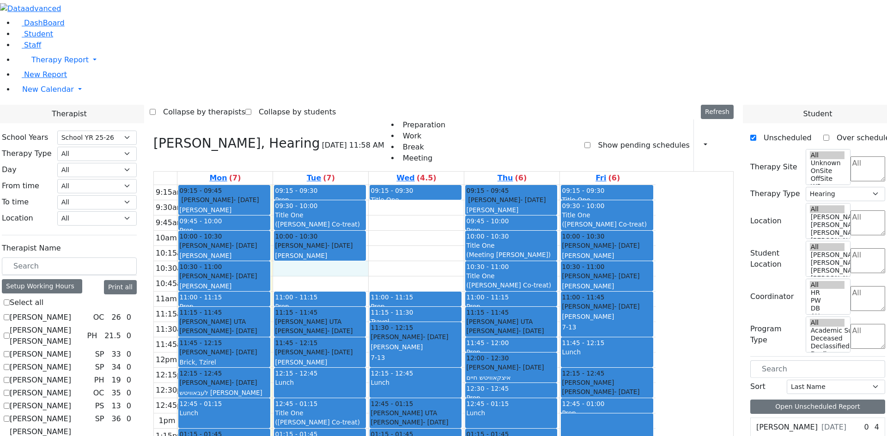
click at [453, 185] on div "9:15am 9:30am 9:45am 10am 10:15am 10:30am 10:45am 11am 11:15am 11:30am 11:45am …" at bounding box center [405, 368] width 502 height 366
drag, startPoint x: 459, startPoint y: 142, endPoint x: 465, endPoint y: 127, distance: 15.5
click at [462, 185] on div "9:15am 9:30am 9:45am 10am 10:15am 10:30am 10:45am 11am 11:15am 11:30am 11:45am …" at bounding box center [405, 368] width 502 height 366
drag, startPoint x: 465, startPoint y: 118, endPoint x: 470, endPoint y: 114, distance: 6.2
click at [467, 185] on div "9:15am 9:30am 9:45am 10am 10:15am 10:30am 10:45am 11am 11:15am 11:30am 11:45am …" at bounding box center [405, 368] width 502 height 366
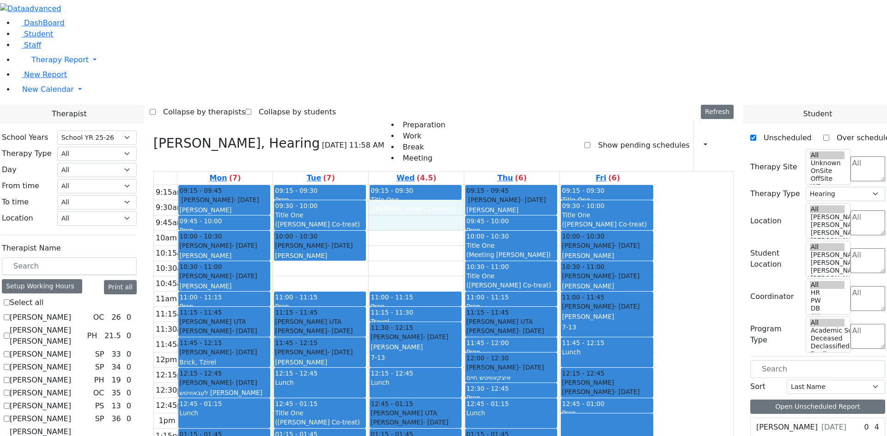
drag, startPoint x: 478, startPoint y: 84, endPoint x: 479, endPoint y: 97, distance: 13.5
click at [479, 185] on div "9:15am 9:30am 9:45am 10am 10:15am 10:30am 10:45am 11am 11:15am 11:30am 11:45am …" at bounding box center [405, 368] width 502 height 366
drag, startPoint x: 478, startPoint y: 121, endPoint x: 477, endPoint y: 127, distance: 6.5
click at [477, 185] on div "9:15am 9:30am 9:45am 10am 10:15am 10:30am 10:45am 11am 11:15am 11:30am 11:45am …" at bounding box center [405, 368] width 502 height 366
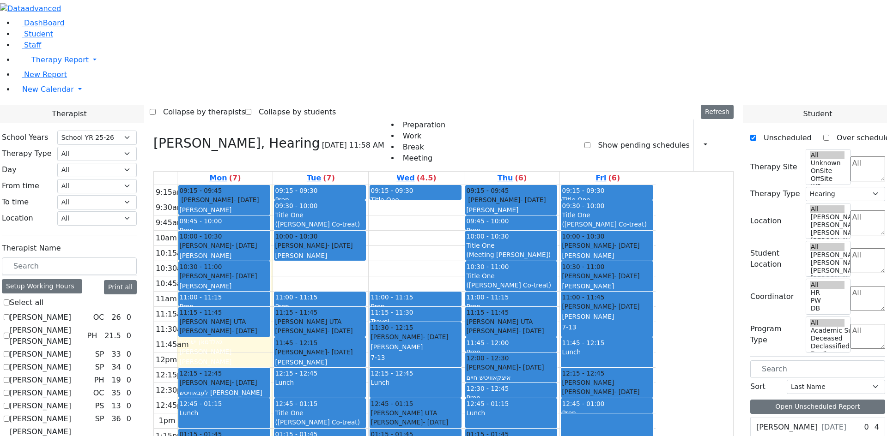
drag, startPoint x: 311, startPoint y: 227, endPoint x: 309, endPoint y: 342, distance: 115.0
click at [273, 342] on div "09:15 - 09:45 [PERSON_NAME] - [DATE] [PERSON_NAME] 09:45 - 10:00 Prep 10:00 - 1…" at bounding box center [224, 368] width 95 height 366
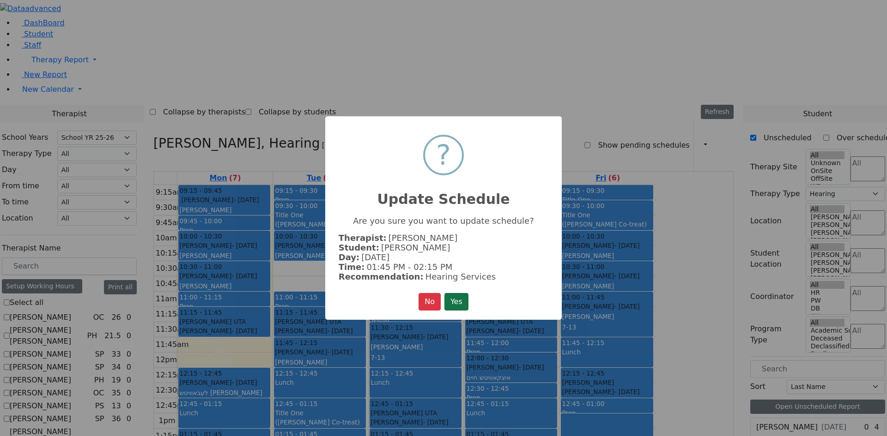
click at [461, 300] on button "Yes" at bounding box center [456, 302] width 24 height 18
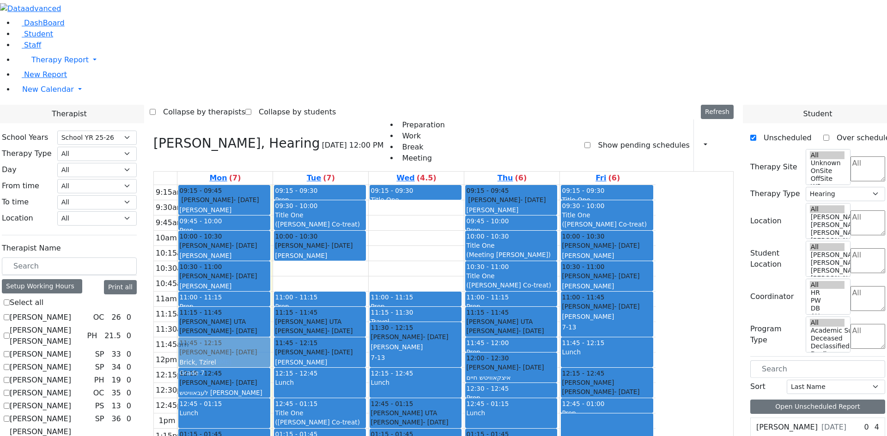
drag, startPoint x: 336, startPoint y: 331, endPoint x: 321, endPoint y: 226, distance: 105.4
click at [273, 226] on div "09:15 - 09:45 [PERSON_NAME] - [DATE] [PERSON_NAME] 09:45 - 10:00 Prep 10:00 - 1…" at bounding box center [224, 368] width 95 height 366
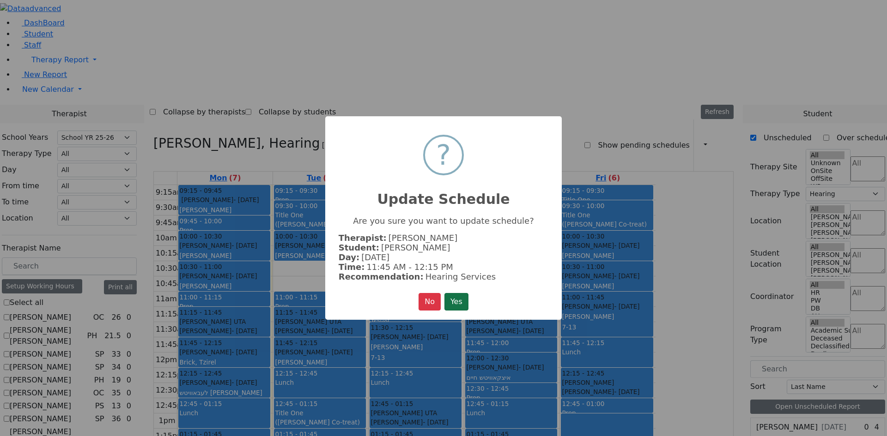
click at [456, 298] on button "Yes" at bounding box center [456, 302] width 24 height 18
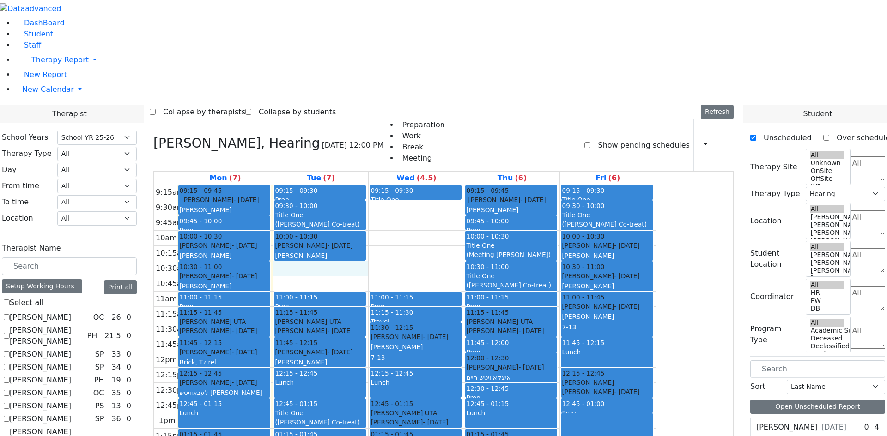
click at [387, 185] on div "9:15am 9:30am 9:45am 10am 10:15am 10:30am 10:45am 11am 11:15am 11:30am 11:45am …" at bounding box center [405, 368] width 502 height 366
drag, startPoint x: 667, startPoint y: 294, endPoint x: 666, endPoint y: 309, distance: 15.3
click at [556, 327] on div "[PERSON_NAME] - [DATE] [PERSON_NAME]" at bounding box center [511, 352] width 90 height 51
click at [556, 363] on div "[PERSON_NAME] - [DATE]" at bounding box center [511, 367] width 90 height 9
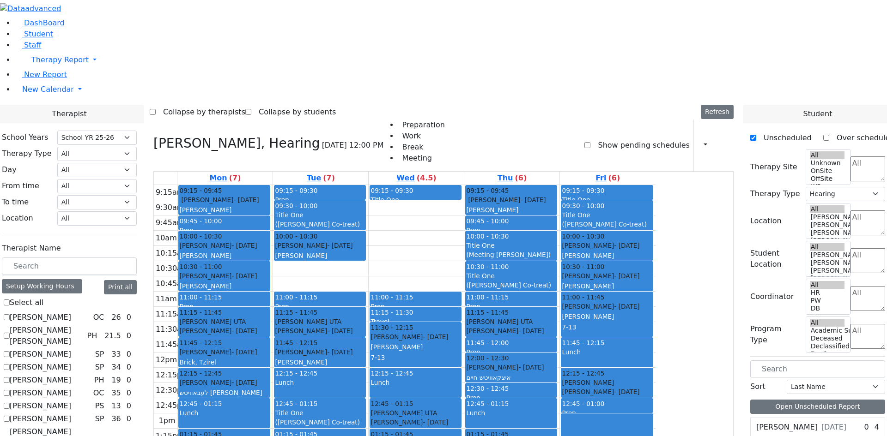
click at [556, 348] on div "Prep" at bounding box center [511, 352] width 90 height 9
click at [556, 347] on div "[PERSON_NAME]" at bounding box center [511, 351] width 90 height 9
click at [556, 302] on div "Prep" at bounding box center [511, 306] width 90 height 9
click at [556, 327] on div "[PERSON_NAME] - [DATE]" at bounding box center [511, 331] width 90 height 9
click at [352, 349] on span "- [DATE]" at bounding box center [339, 352] width 25 height 7
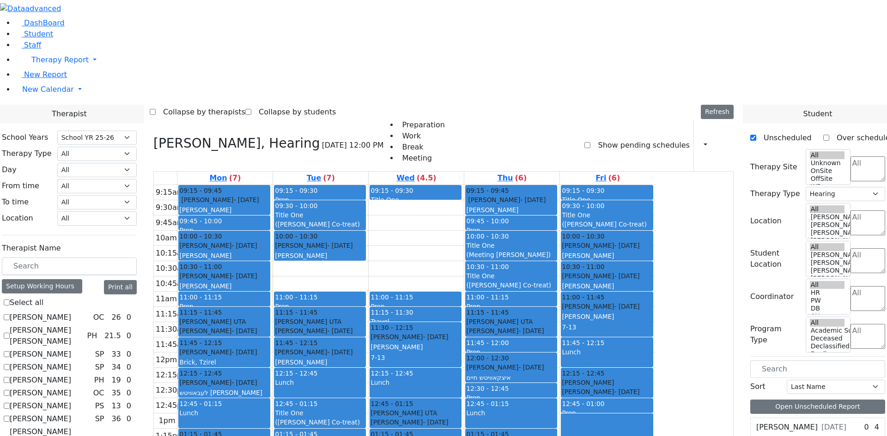
click at [544, 327] on span "- [DATE]" at bounding box center [530, 330] width 25 height 7
click at [365, 348] on div "[PERSON_NAME] - [DATE] [PERSON_NAME] Unknown ר' מויזקאפף ר' [PERSON_NAME]" at bounding box center [320, 373] width 90 height 51
click at [311, 394] on button "Edit Prep" at bounding box center [322, 393] width 46 height 14
select select "1"
select select "14:30:00"
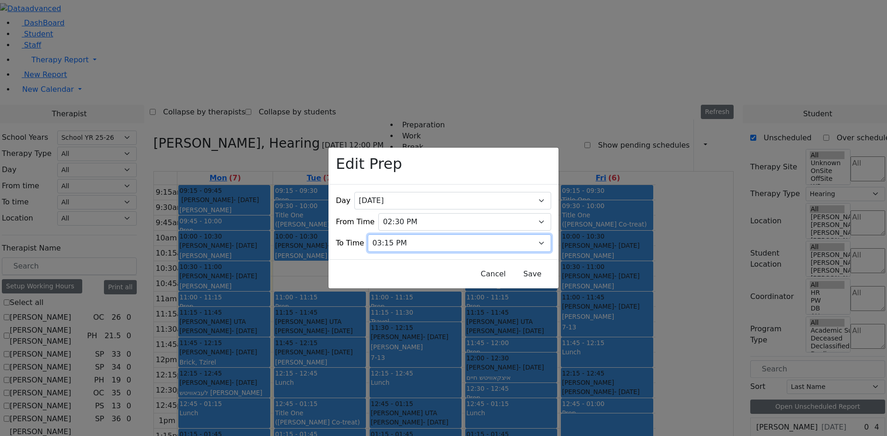
click at [432, 235] on select "07:15 AM 07:30 AM 07:45 AM 08:00 AM 08:15 AM 08:30 AM 08:45 AM 09:00 AM 09:15 A…" at bounding box center [459, 244] width 183 height 18
select select "15:00:00"
click at [384, 235] on select "07:15 AM 07:30 AM 07:45 AM 08:00 AM 08:15 AM 08:30 AM 08:45 AM 09:00 AM 09:15 A…" at bounding box center [459, 244] width 183 height 18
click at [512, 267] on button "Save" at bounding box center [532, 275] width 41 height 18
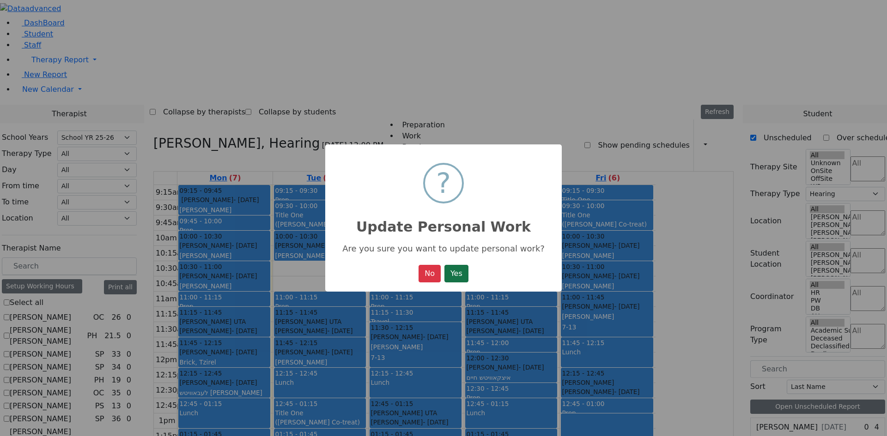
click at [459, 281] on button "Yes" at bounding box center [456, 274] width 24 height 18
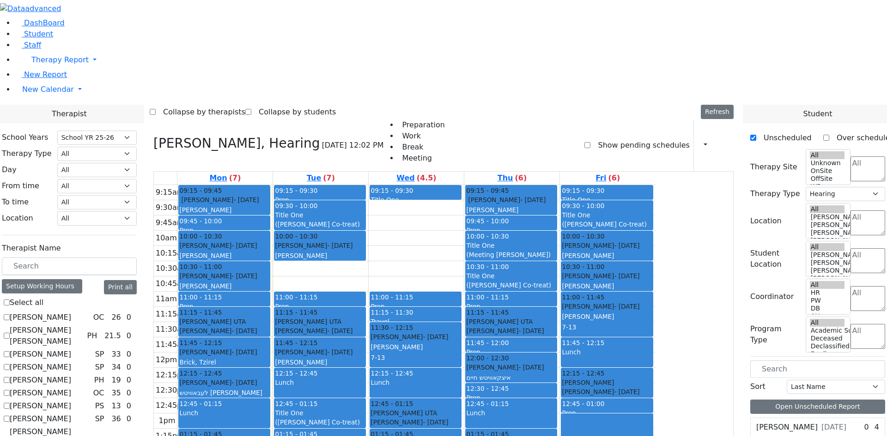
drag, startPoint x: 309, startPoint y: 390, endPoint x: 308, endPoint y: 400, distance: 9.3
click at [273, 407] on div "09:15 - 09:45 [PERSON_NAME] - [DATE] [PERSON_NAME] 09:45 - 10:00 Prep 10:00 - 1…" at bounding box center [224, 368] width 95 height 366
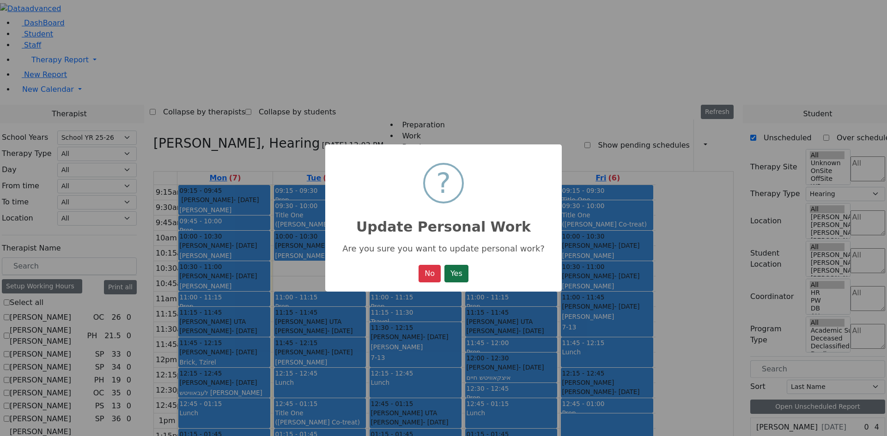
click at [449, 279] on button "Yes" at bounding box center [456, 274] width 24 height 18
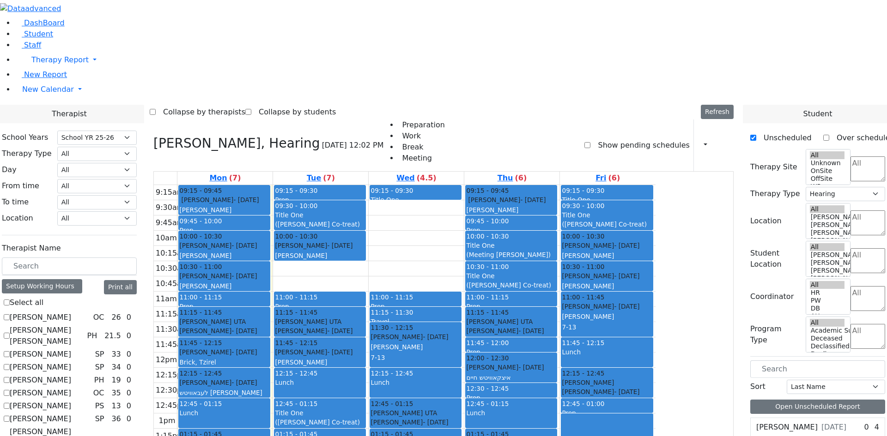
drag, startPoint x: 587, startPoint y: 401, endPoint x: 586, endPoint y: 412, distance: 11.1
click at [559, 412] on div "09:15 - 09:45 [PERSON_NAME] - [DATE] [PERSON_NAME] 09:45 - 10:00 Prep 10:00 - 1…" at bounding box center [511, 368] width 95 height 366
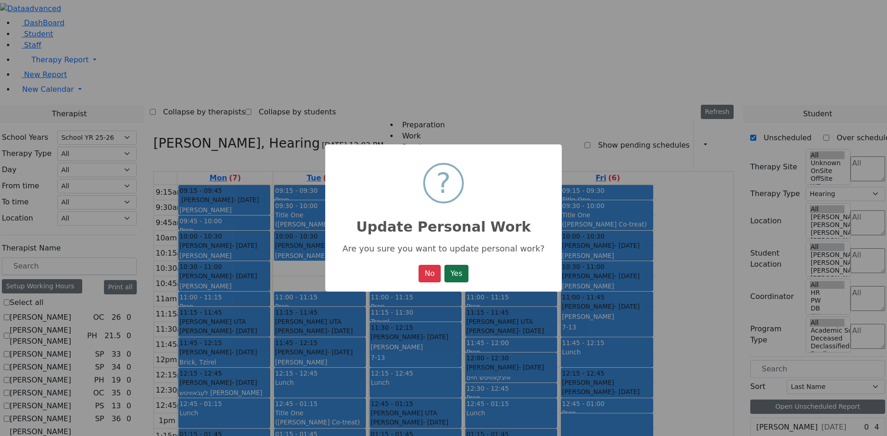
click at [461, 279] on button "Yes" at bounding box center [456, 274] width 24 height 18
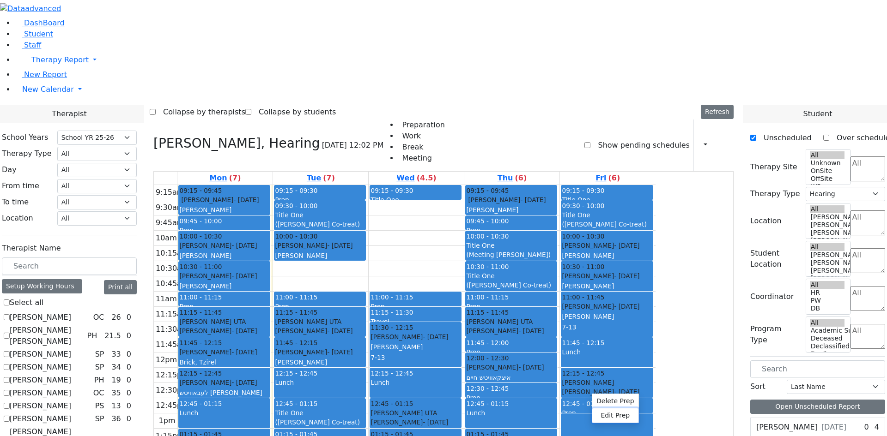
click at [601, 411] on button "Edit Prep" at bounding box center [615, 416] width 46 height 14
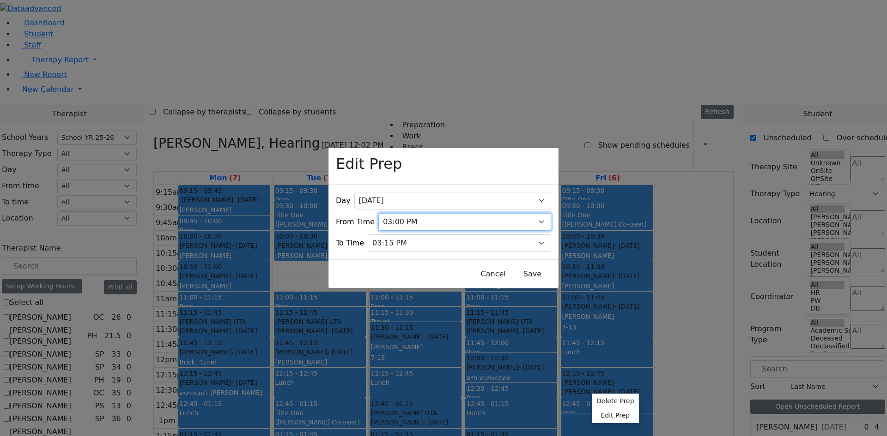
click at [435, 213] on select "07:00 AM 07:15 AM 07:30 AM 07:45 AM 08:00 AM 08:15 AM 08:30 AM 08:45 AM 09:00 A…" at bounding box center [464, 222] width 173 height 18
select select "14:45:00"
click at [384, 213] on select "07:00 AM 07:15 AM 07:30 AM 07:45 AM 08:00 AM 08:15 AM 08:30 AM 08:45 AM 09:00 A…" at bounding box center [464, 222] width 173 height 18
click at [512, 267] on button "Save" at bounding box center [532, 275] width 41 height 18
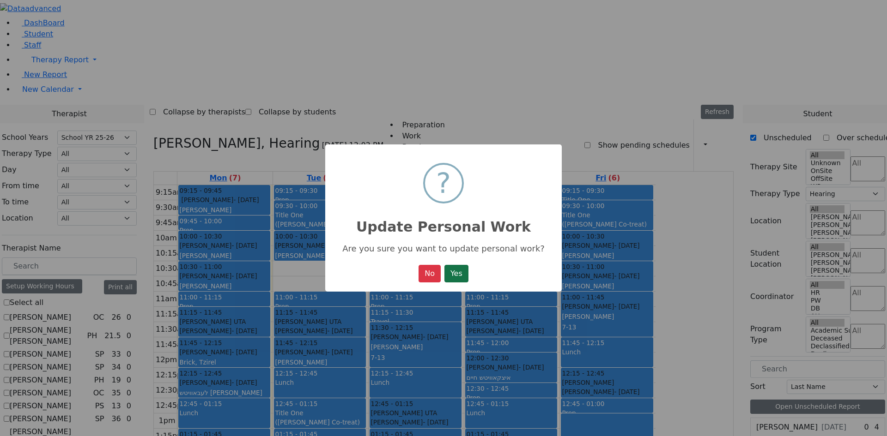
click at [464, 280] on button "Yes" at bounding box center [456, 274] width 24 height 18
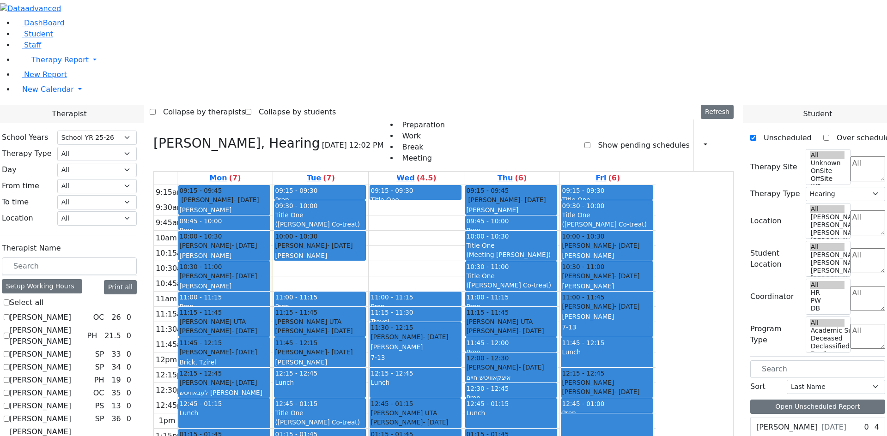
drag, startPoint x: 501, startPoint y: 391, endPoint x: 501, endPoint y: 401, distance: 9.7
click at [464, 407] on div "09:15 - 09:30 Title One ([PERSON_NAME] Co-treat) 11:00 - 11:15 Prep 11:15 - 11:…" at bounding box center [416, 368] width 95 height 366
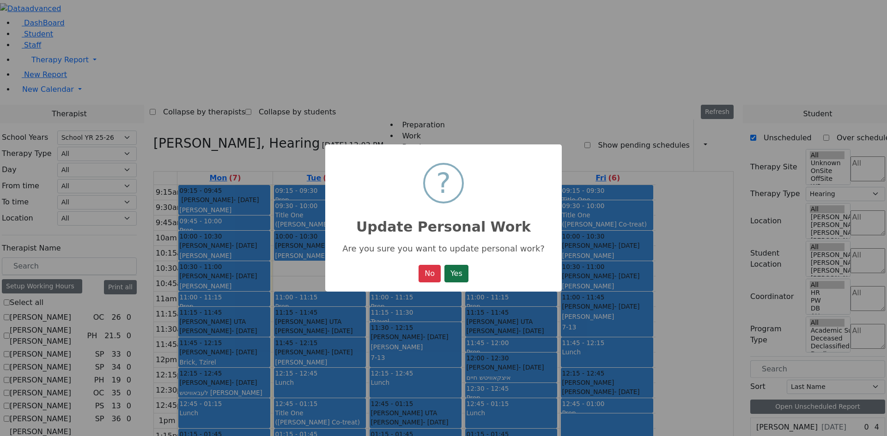
click at [455, 281] on button "Yes" at bounding box center [456, 274] width 24 height 18
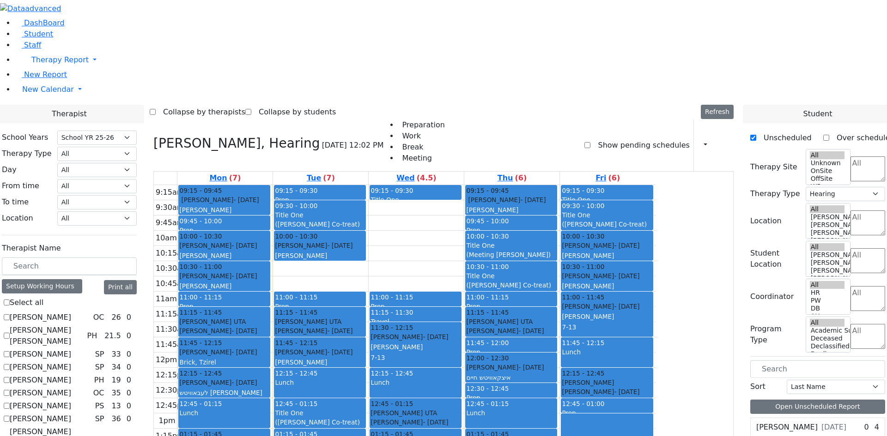
click at [368, 413] on div "09:15 - 09:30 Prep 09:30 - 10:00 Title One ([PERSON_NAME] Co-treat) 10:00 - 10:…" at bounding box center [320, 368] width 95 height 366
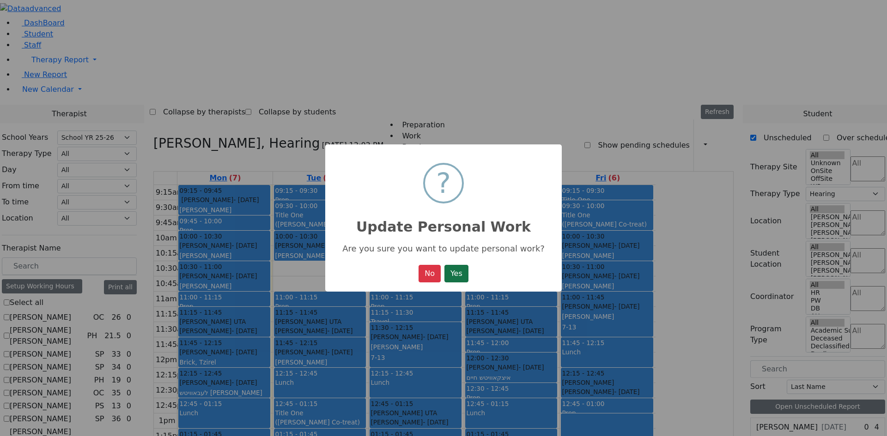
click at [453, 269] on button "Yes" at bounding box center [456, 274] width 24 height 18
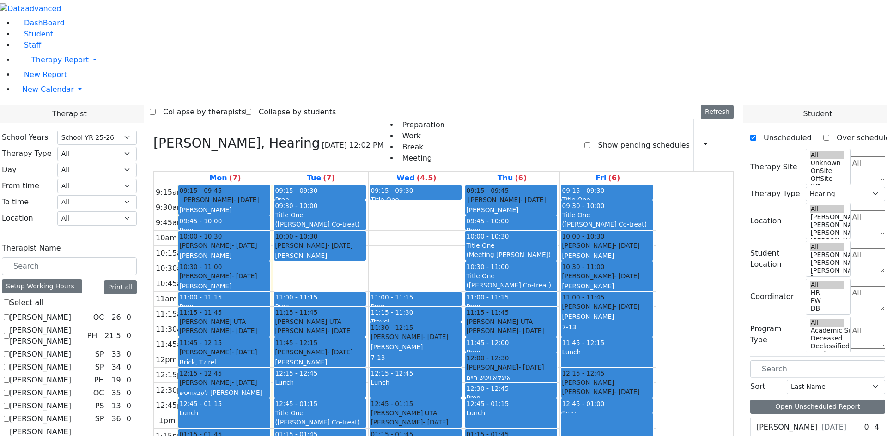
click at [598, 378] on div "9:15am 9:30am 9:45am 10am 10:15am 10:30am 10:45am 11am 11:15am 11:30am 11:45am …" at bounding box center [405, 368] width 502 height 366
drag, startPoint x: 594, startPoint y: 338, endPoint x: 594, endPoint y: 352, distance: 14.3
click at [594, 352] on div "9:15am 9:30am 9:45am 10am 10:15am 10:30am 10:45am 11am 11:15am 11:30am 11:45am …" at bounding box center [405, 368] width 502 height 366
click at [556, 339] on div "11:45 - 12:00" at bounding box center [511, 343] width 90 height 9
click at [607, 221] on button "Delete Selected Schedule" at bounding box center [642, 223] width 91 height 14
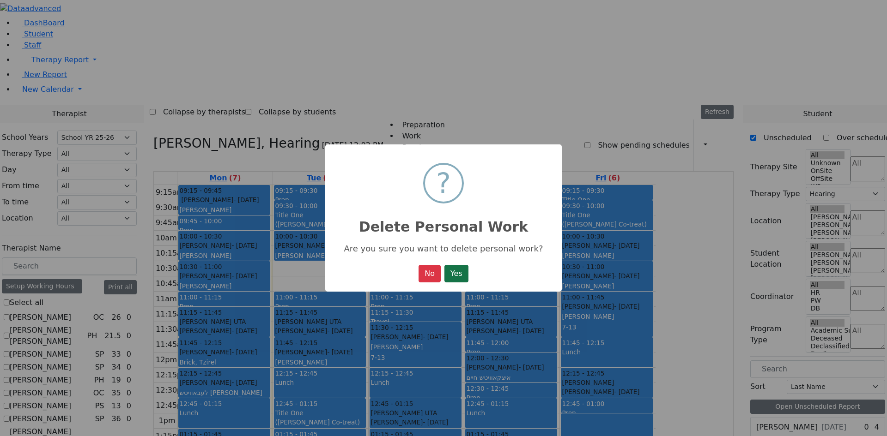
click at [467, 274] on button "Yes" at bounding box center [456, 274] width 24 height 18
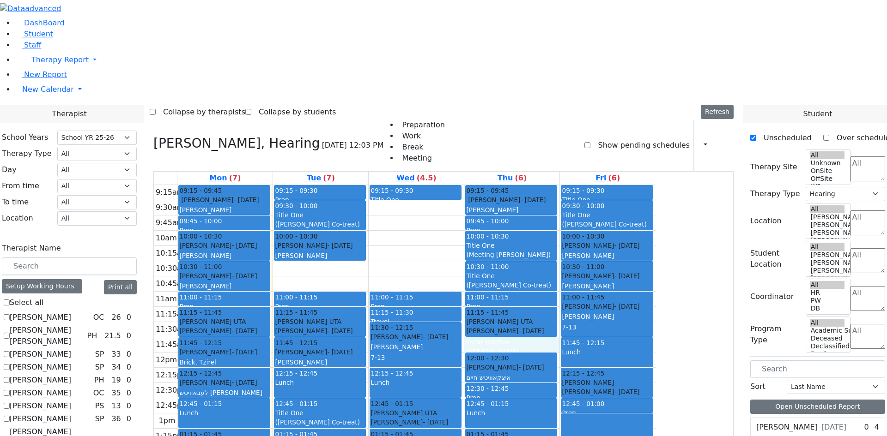
click at [594, 214] on div "9:15am 9:30am 9:45am 10am 10:15am 10:30am 10:45am 11am 11:15am 11:30am 11:45am …" at bounding box center [405, 368] width 502 height 366
click at [556, 358] on div "[PERSON_NAME]" at bounding box center [511, 362] width 90 height 9
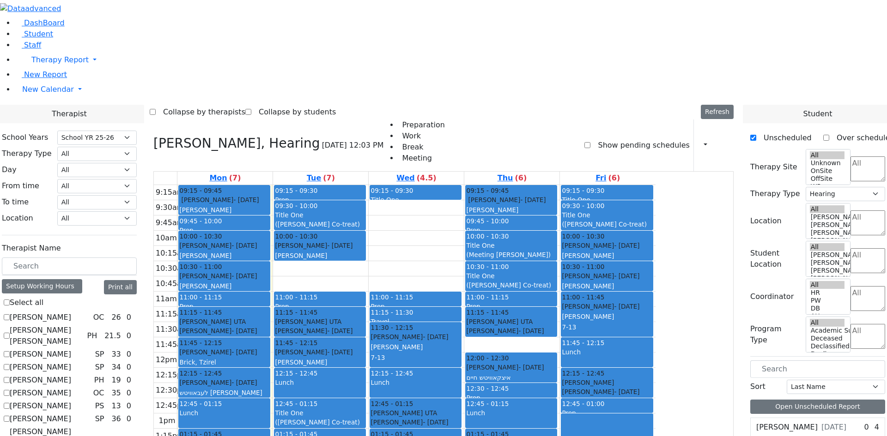
checkbox input "true"
select select
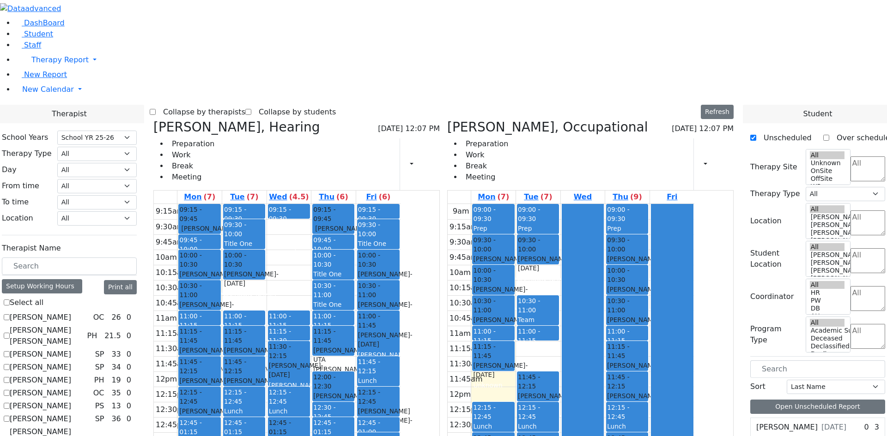
click at [603, 204] on div at bounding box center [582, 386] width 41 height 365
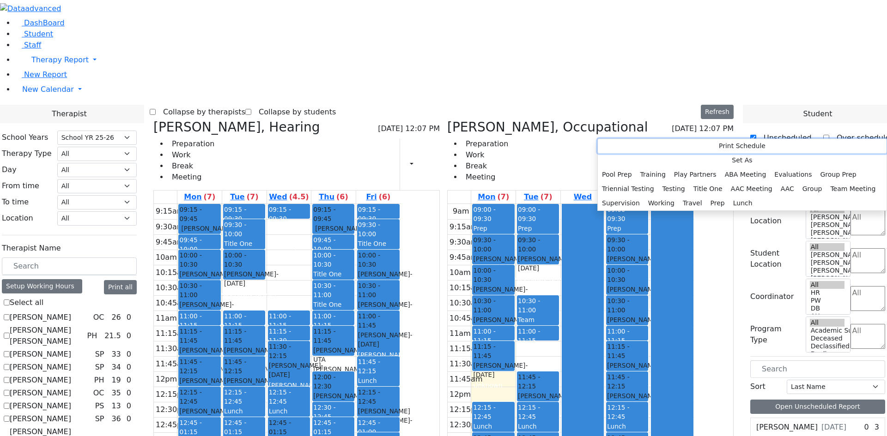
click at [615, 145] on button "Print Schedule" at bounding box center [742, 146] width 289 height 14
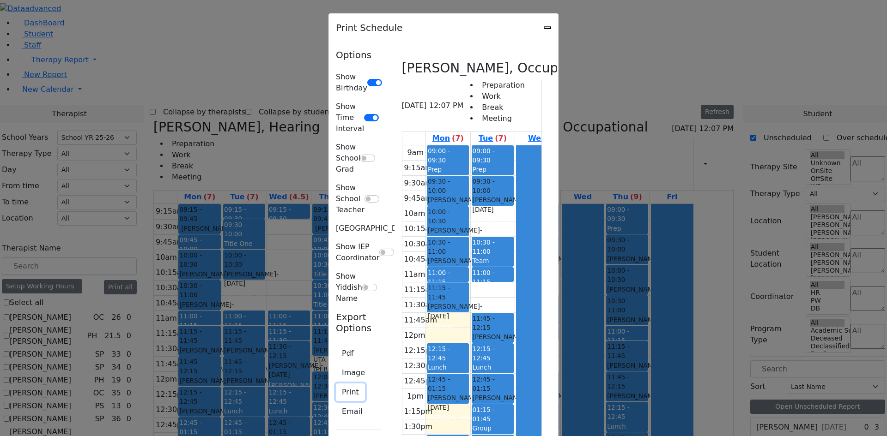
click at [336, 384] on button "Print" at bounding box center [350, 393] width 29 height 18
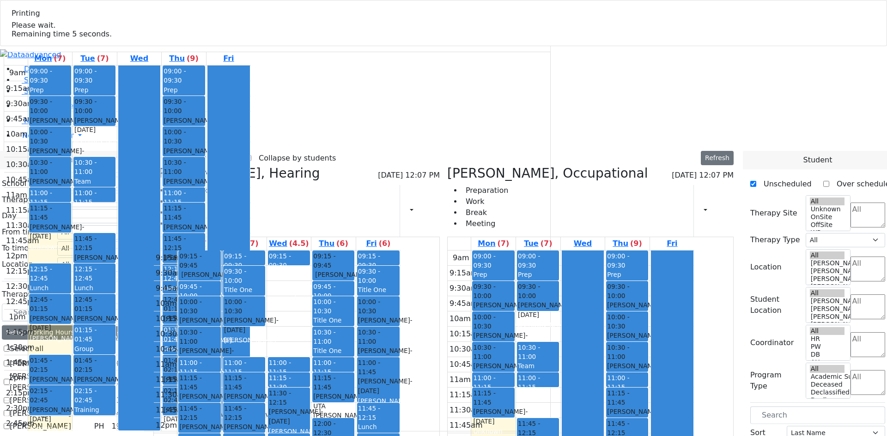
select select "212"
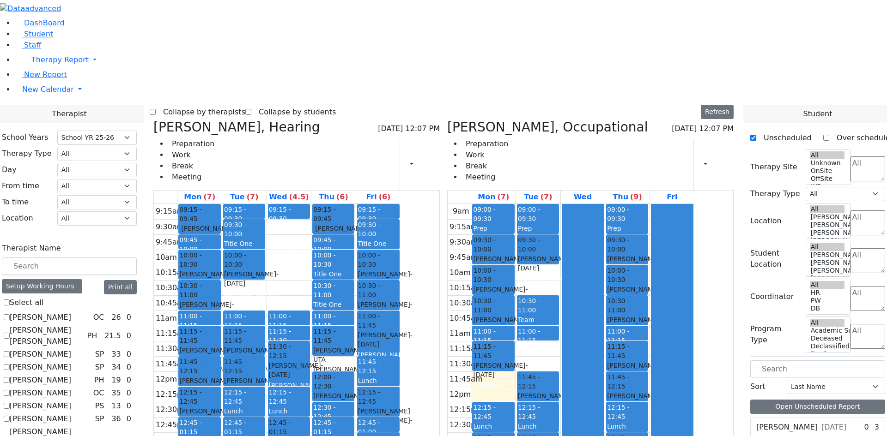
click at [447, 120] on icon at bounding box center [447, 127] width 0 height 15
select select "5"
checkbox input "false"
